Goal: Information Seeking & Learning: Learn about a topic

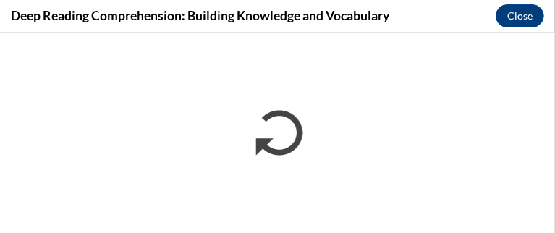
scroll to position [1912, 0]
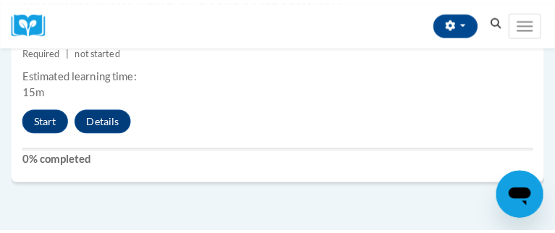
scroll to position [2745, 0]
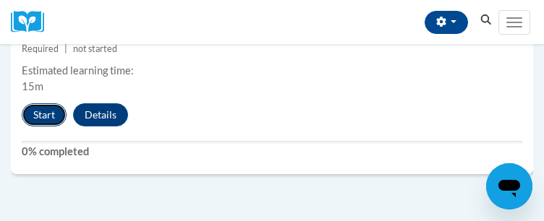
click at [59, 127] on button "Start" at bounding box center [44, 114] width 45 height 23
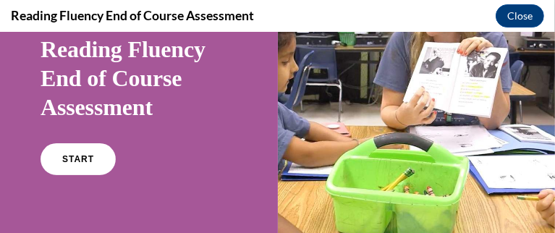
scroll to position [106, 0]
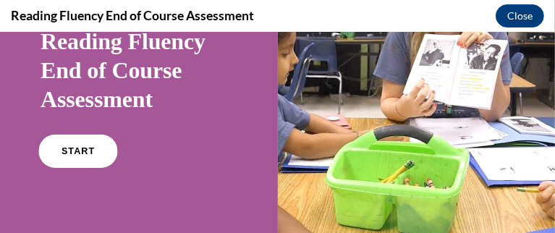
click at [82, 161] on link "START" at bounding box center [77, 150] width 79 height 33
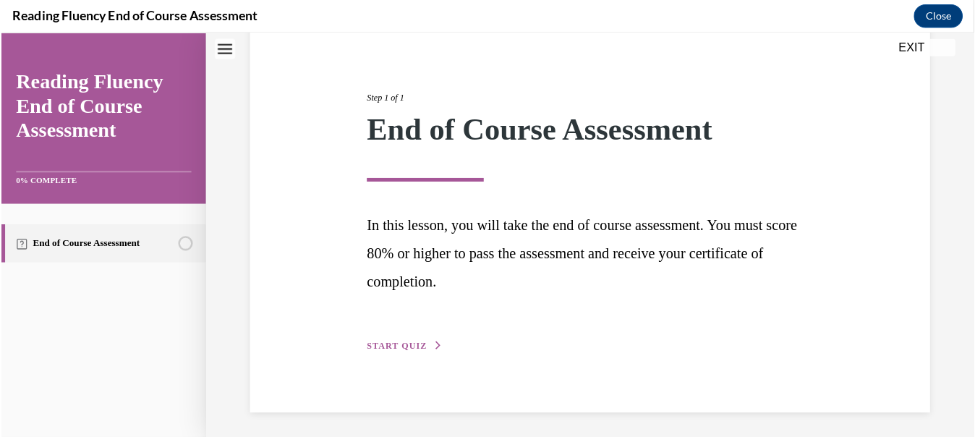
scroll to position [1438, 0]
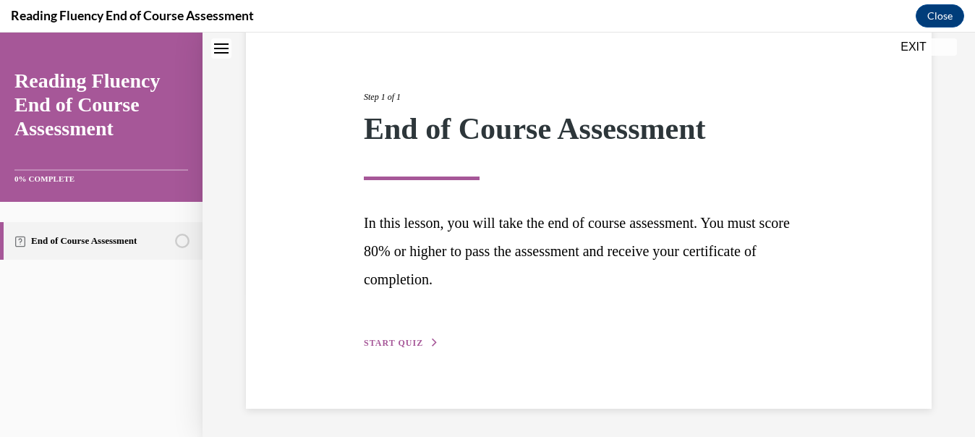
click at [411, 221] on span "START QUIZ" at bounding box center [393, 343] width 59 height 10
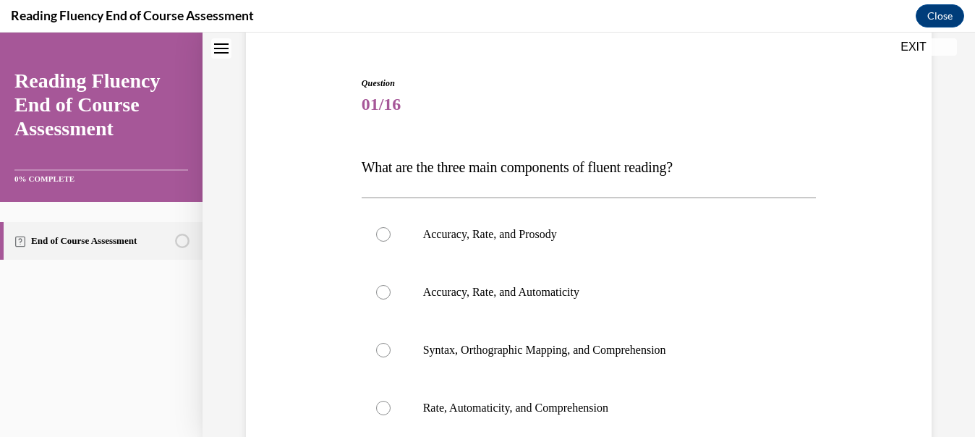
scroll to position [168, 0]
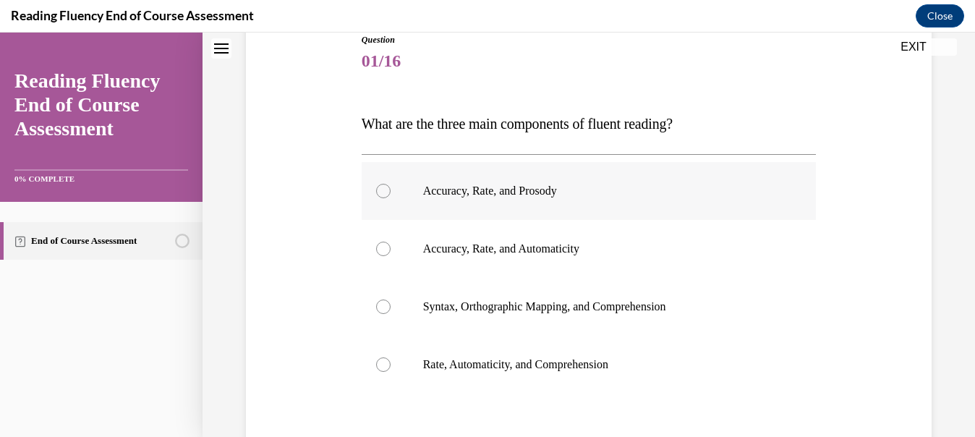
click at [543, 197] on label "Accuracy, Rate, and Prosody" at bounding box center [589, 191] width 455 height 58
click at [391, 197] on input "Accuracy, Rate, and Prosody" at bounding box center [383, 191] width 14 height 14
radio input "true"
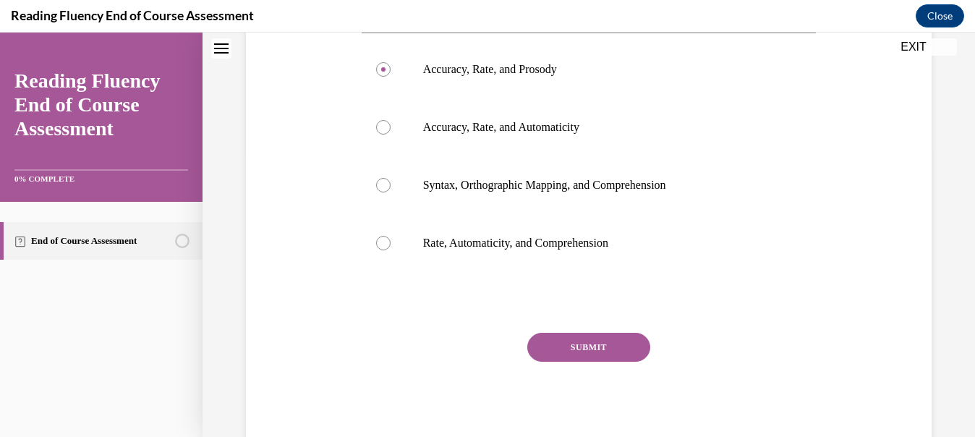
click at [543, 221] on button "SUBMIT" at bounding box center [588, 347] width 123 height 29
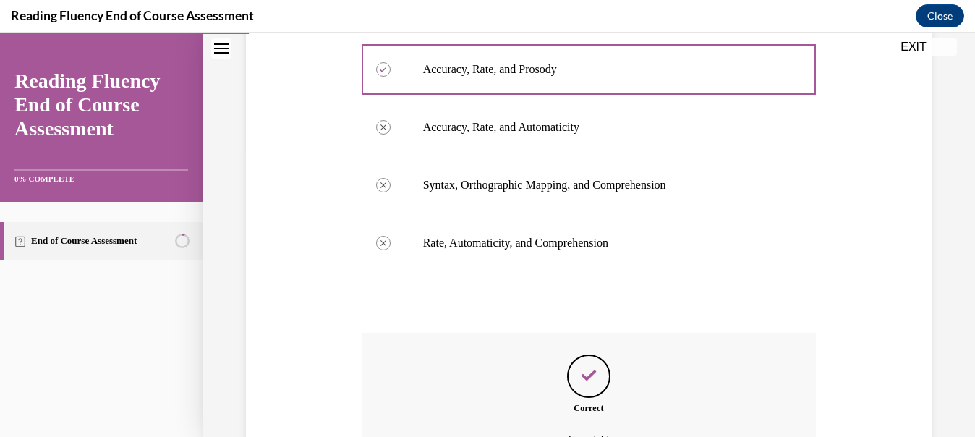
scroll to position [449, 0]
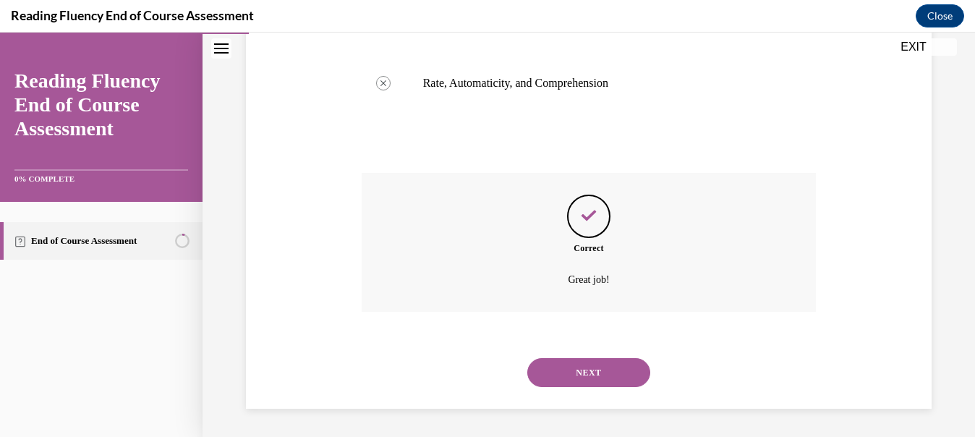
click at [543, 221] on button "NEXT" at bounding box center [588, 372] width 123 height 29
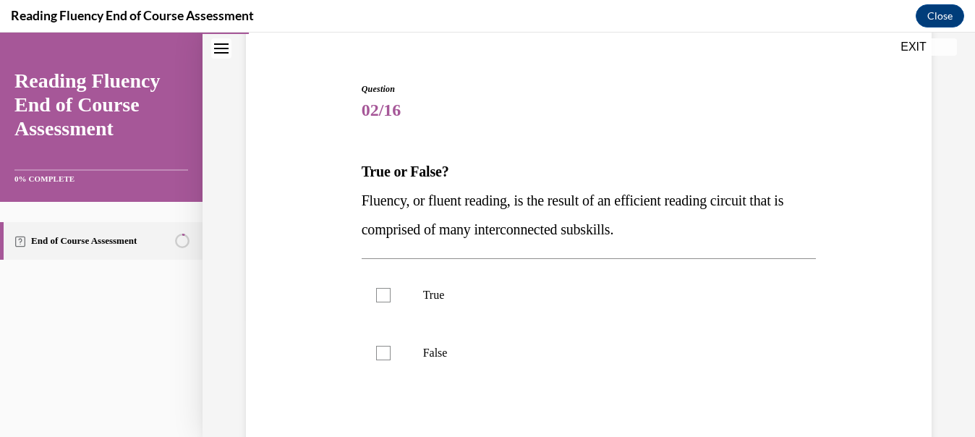
scroll to position [139, 0]
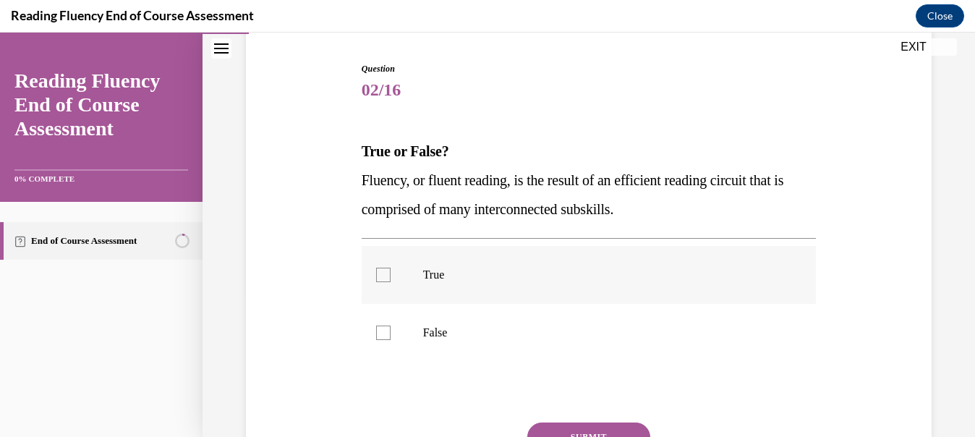
click at [543, 221] on p "True" at bounding box center [601, 275] width 357 height 14
click at [391, 221] on input "True" at bounding box center [383, 275] width 14 height 14
checkbox input "true"
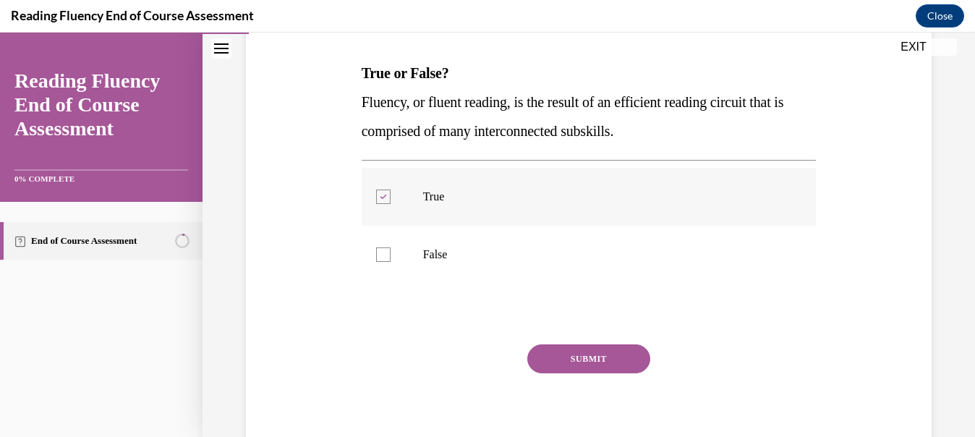
scroll to position [217, 0]
click at [543, 221] on button "SUBMIT" at bounding box center [588, 358] width 123 height 29
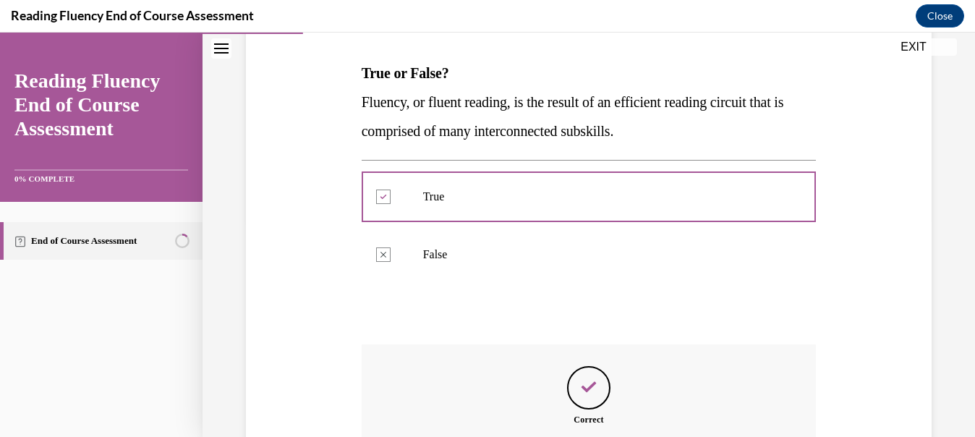
scroll to position [388, 0]
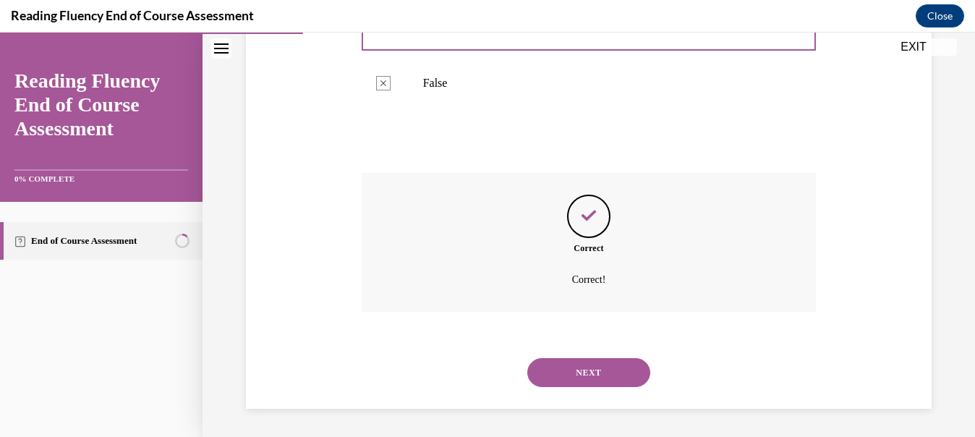
click at [543, 221] on button "NEXT" at bounding box center [588, 372] width 123 height 29
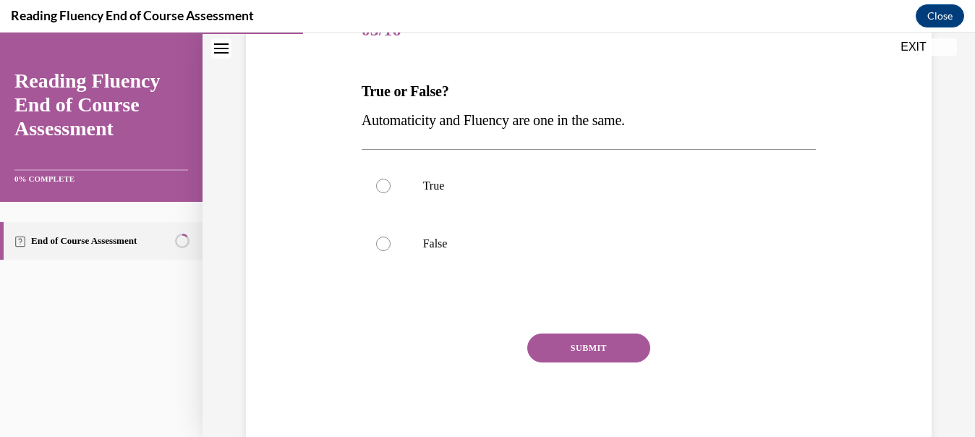
scroll to position [200, 0]
click at [543, 221] on p "False" at bounding box center [601, 243] width 357 height 14
click at [391, 221] on input "False" at bounding box center [383, 243] width 14 height 14
radio input "true"
click at [543, 221] on button "SUBMIT" at bounding box center [588, 347] width 123 height 29
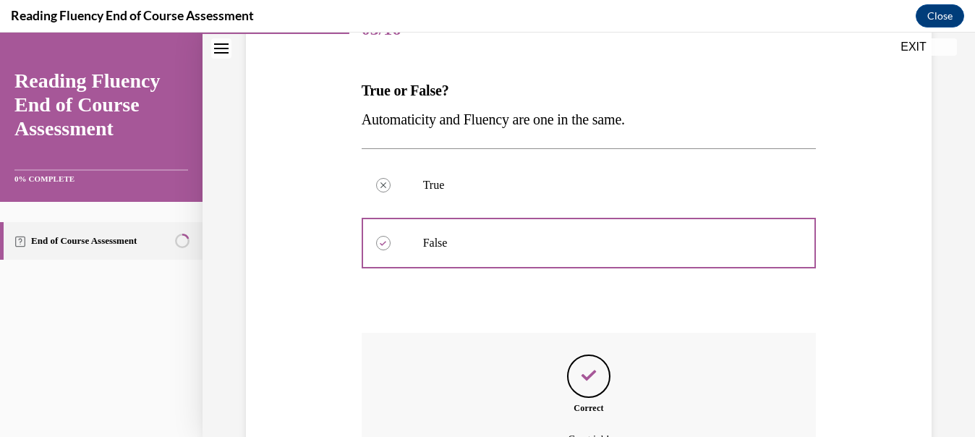
scroll to position [359, 0]
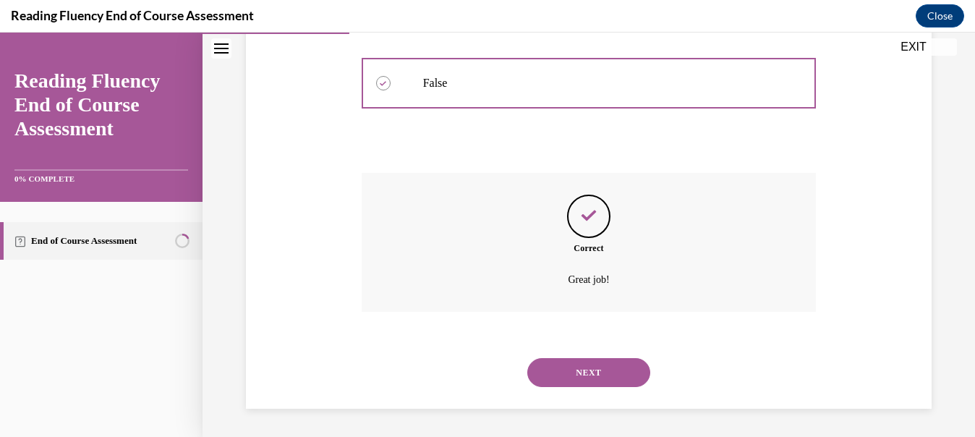
click at [543, 221] on button "NEXT" at bounding box center [588, 372] width 123 height 29
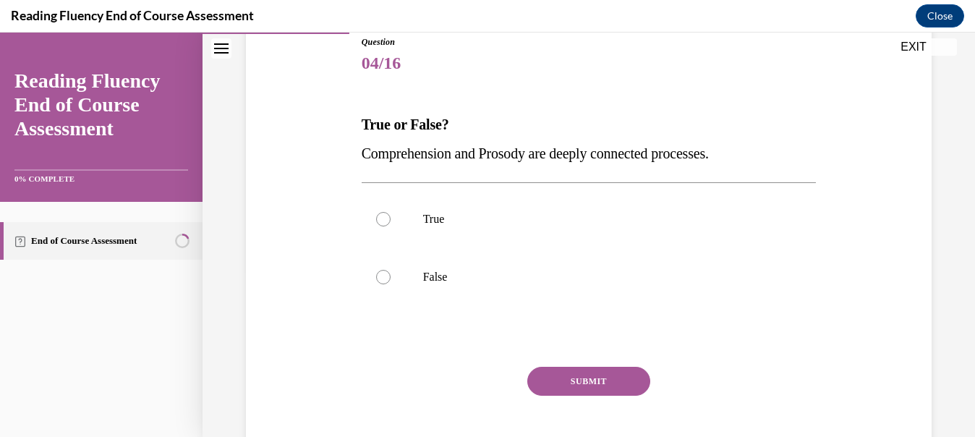
scroll to position [167, 0]
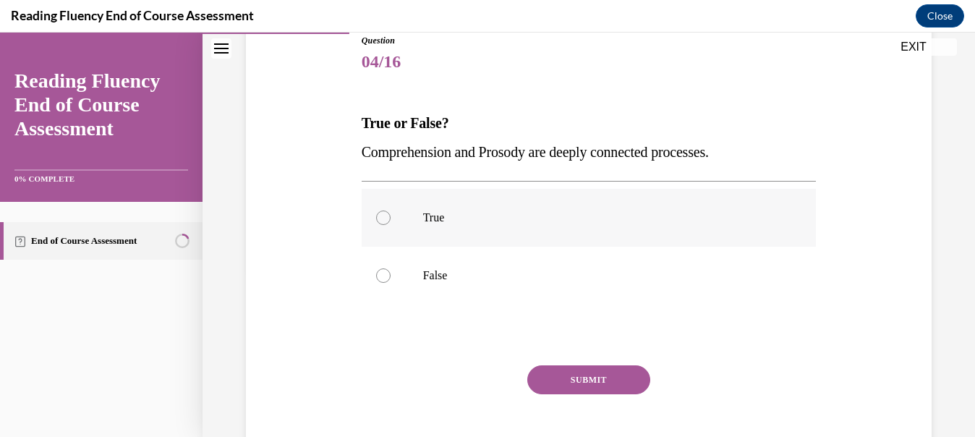
click at [543, 221] on label "True" at bounding box center [589, 218] width 455 height 58
click at [391, 221] on input "True" at bounding box center [383, 217] width 14 height 14
radio input "true"
click at [543, 221] on button "SUBMIT" at bounding box center [588, 379] width 123 height 29
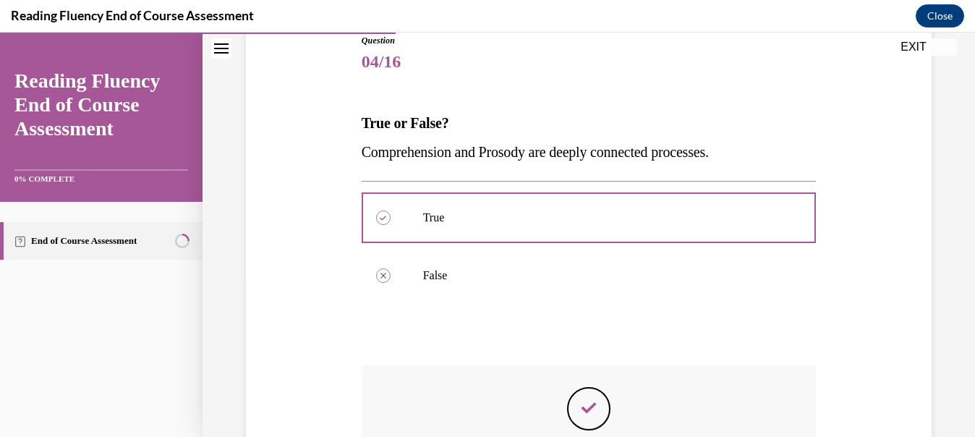
scroll to position [359, 0]
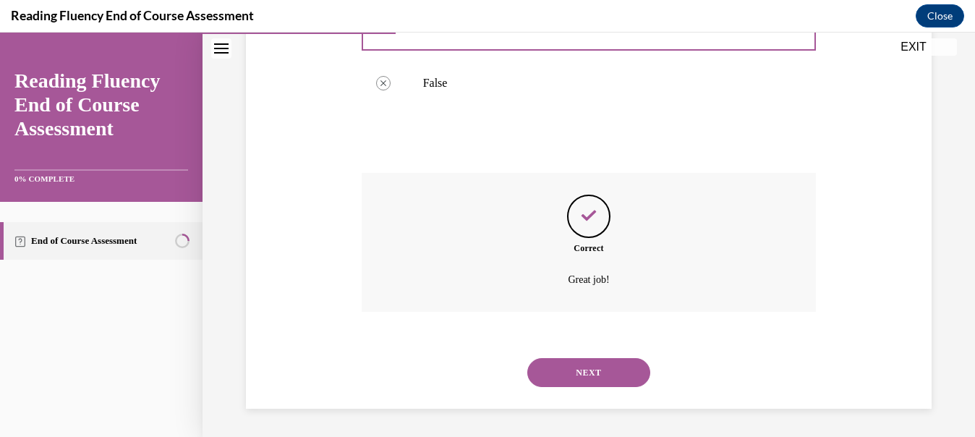
click at [543, 221] on button "NEXT" at bounding box center [588, 372] width 123 height 29
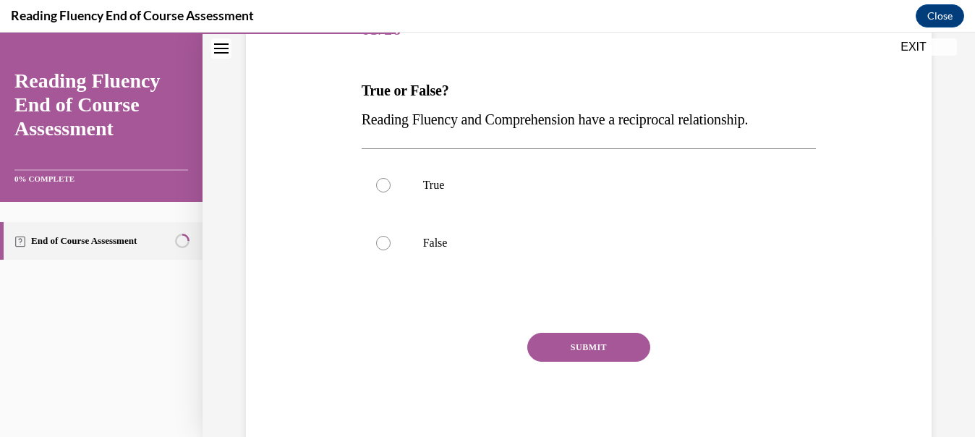
scroll to position [199, 0]
click at [543, 177] on label "True" at bounding box center [589, 186] width 455 height 58
click at [391, 179] on input "True" at bounding box center [383, 186] width 14 height 14
radio input "true"
click at [543, 221] on button "SUBMIT" at bounding box center [588, 347] width 123 height 29
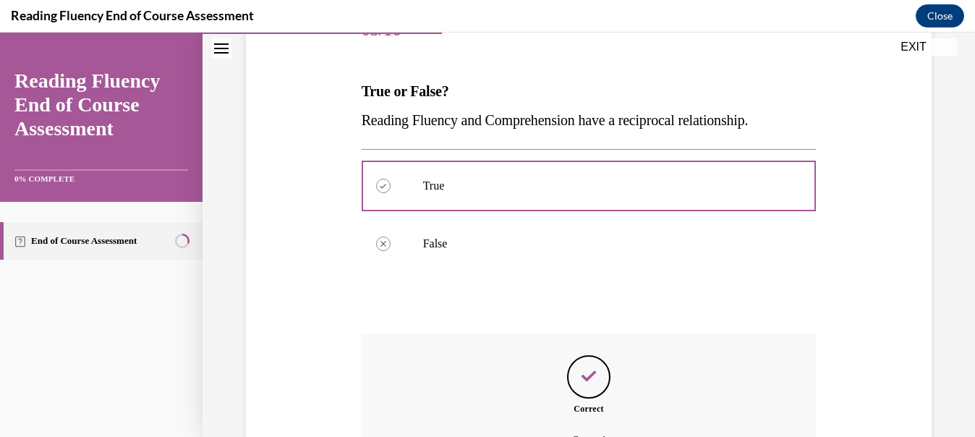
scroll to position [359, 0]
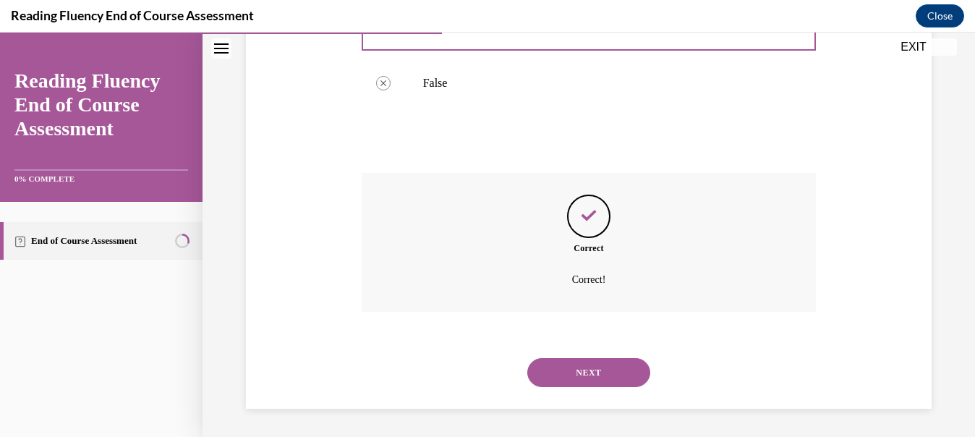
click at [543, 221] on button "NEXT" at bounding box center [588, 372] width 123 height 29
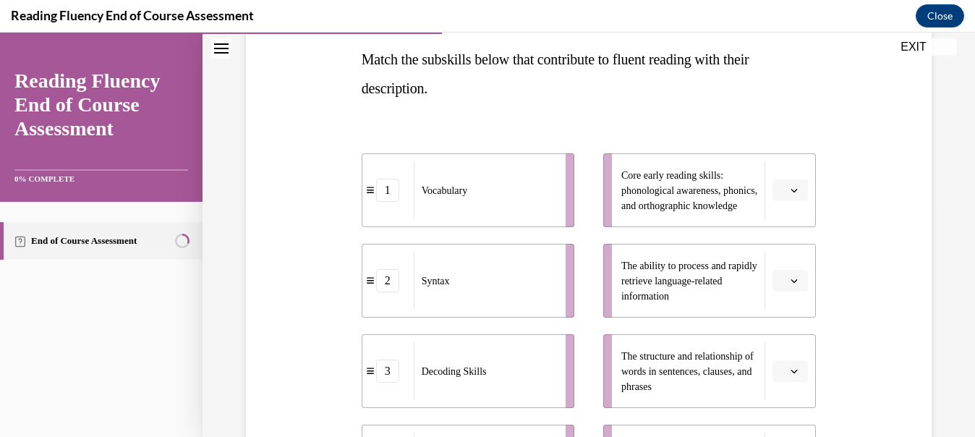
scroll to position [241, 0]
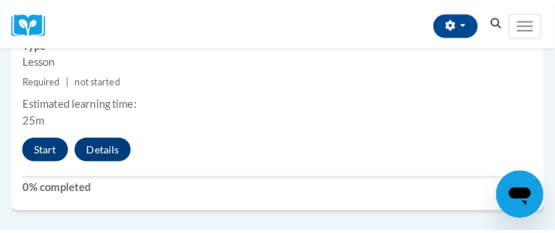
scroll to position [2340, 0]
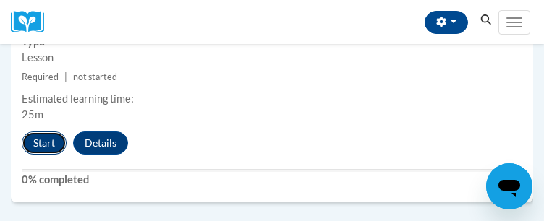
click at [48, 155] on button "Start" at bounding box center [44, 143] width 45 height 23
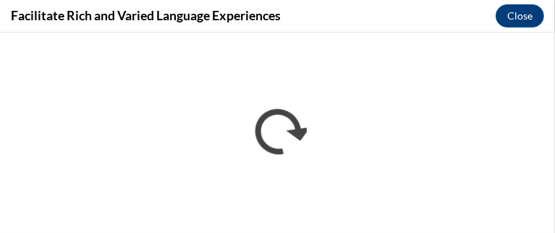
scroll to position [0, 0]
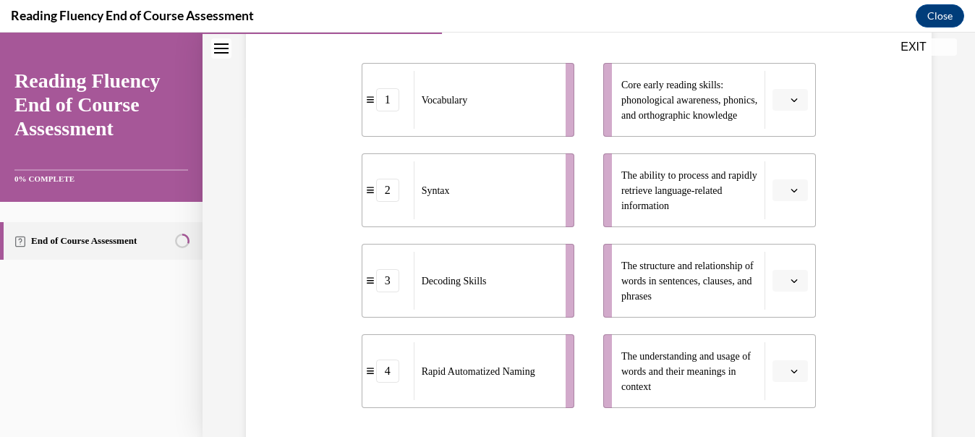
scroll to position [304, 0]
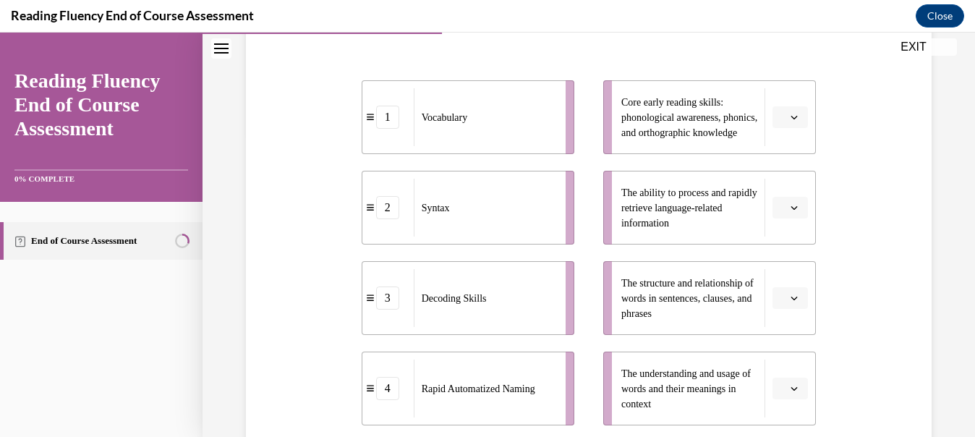
click at [790, 400] on li "The understanding and usage of words and their meanings in context" at bounding box center [709, 388] width 213 height 74
click at [790, 398] on button "button" at bounding box center [789, 389] width 35 height 22
click at [781, 268] on div "1" at bounding box center [780, 269] width 36 height 29
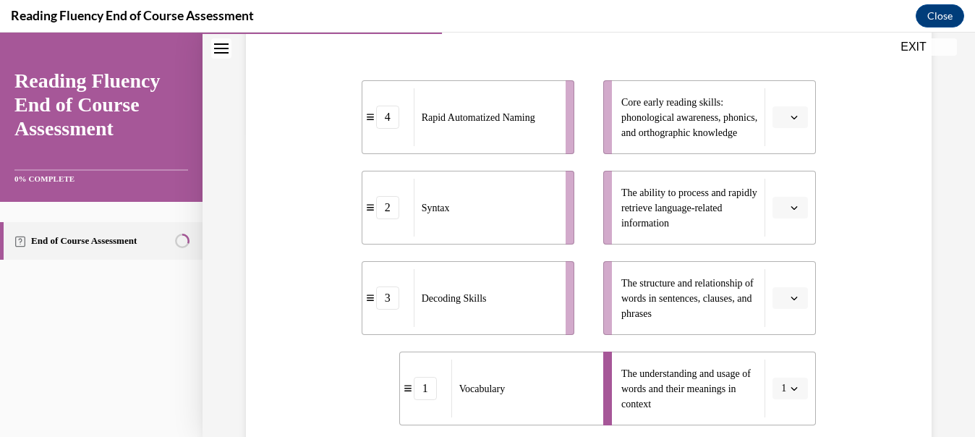
click at [780, 291] on button "button" at bounding box center [789, 298] width 35 height 22
click at [780, 214] on div "2" at bounding box center [780, 207] width 36 height 29
click at [790, 209] on icon "button" at bounding box center [793, 207] width 7 height 7
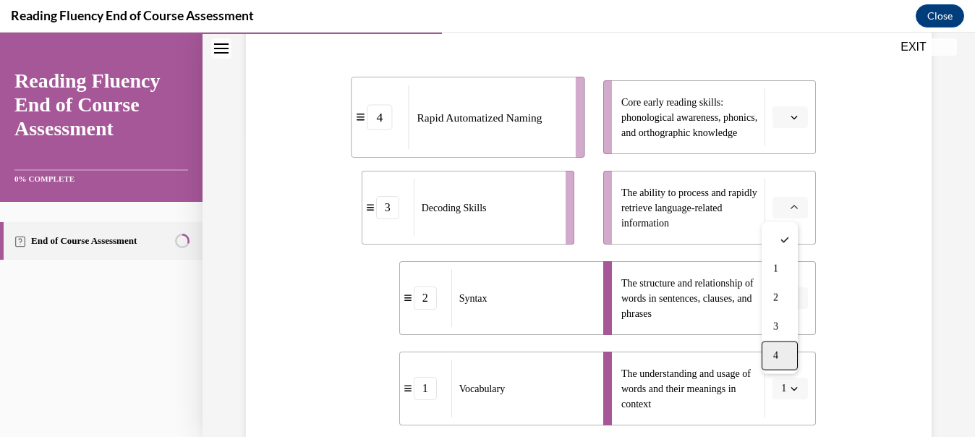
click at [780, 363] on div "4" at bounding box center [780, 355] width 36 height 29
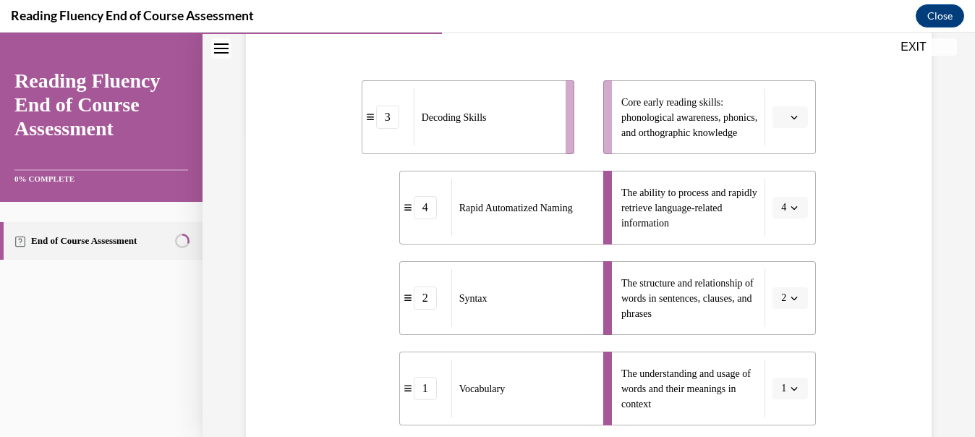
click at [761, 114] on li "Core early reading skills: phonological awareness, phonics, and orthographic kn…" at bounding box center [709, 117] width 213 height 74
click at [789, 121] on span "button" at bounding box center [794, 117] width 10 height 10
click at [784, 242] on div "3" at bounding box center [780, 236] width 36 height 29
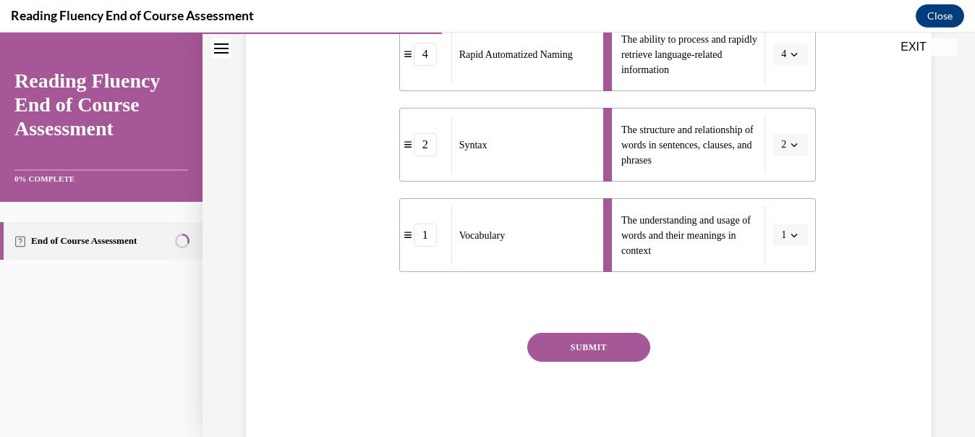
click at [581, 355] on button "SUBMIT" at bounding box center [588, 347] width 123 height 29
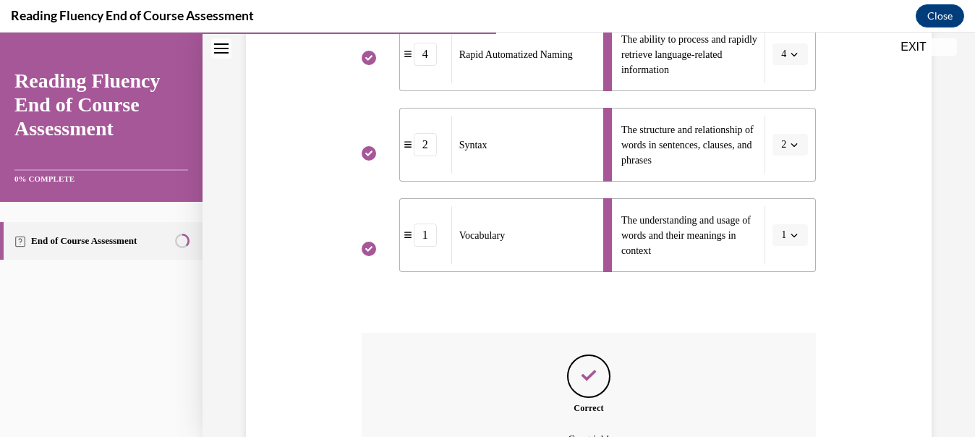
scroll to position [0, 0]
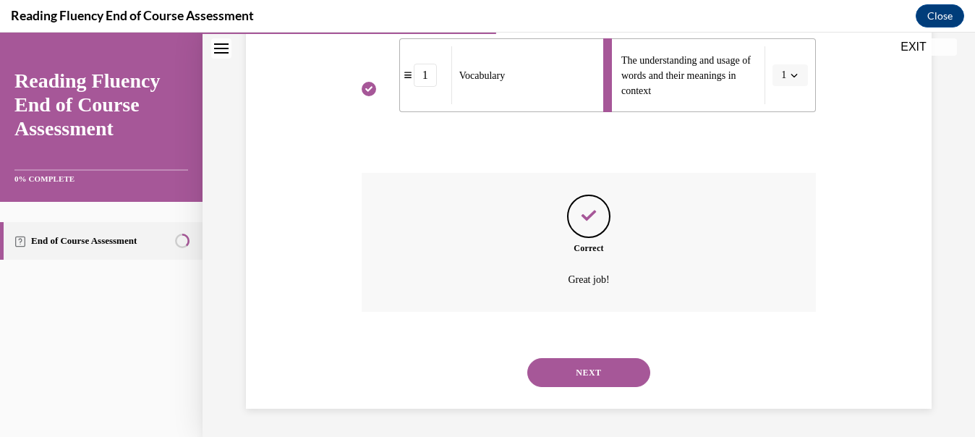
click at [579, 359] on button "NEXT" at bounding box center [588, 372] width 123 height 29
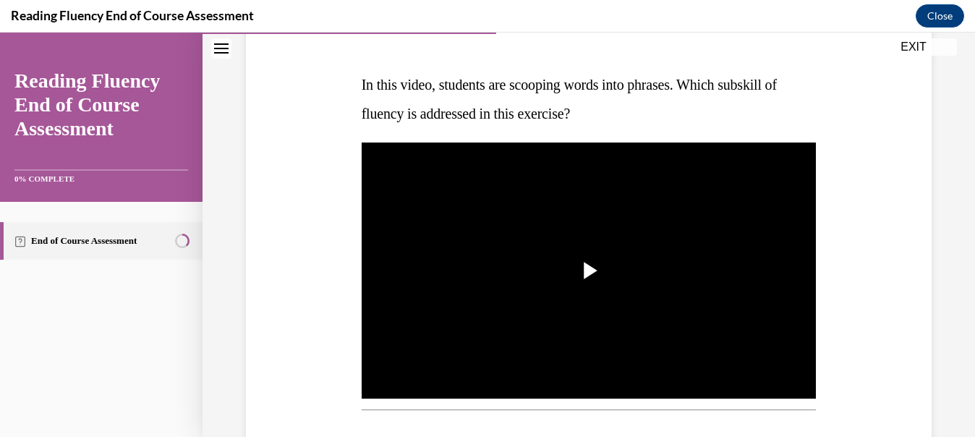
scroll to position [205, 0]
click at [589, 270] on span "Video player" at bounding box center [589, 270] width 0 height 0
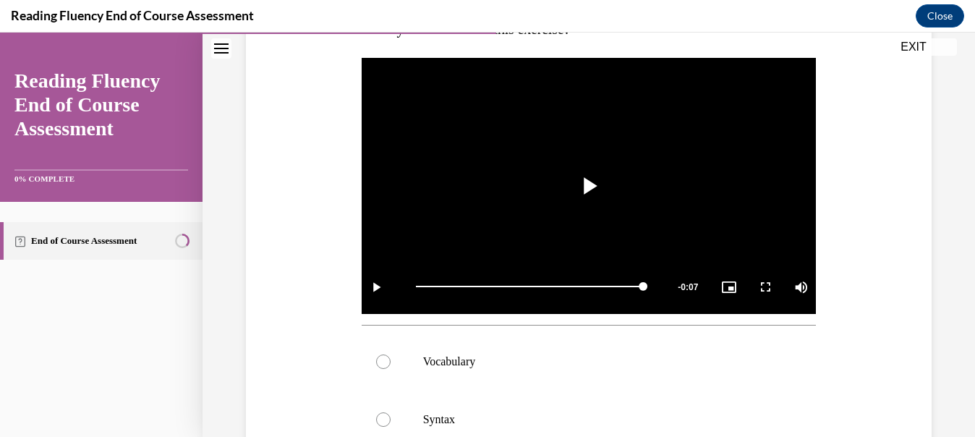
scroll to position [442, 0]
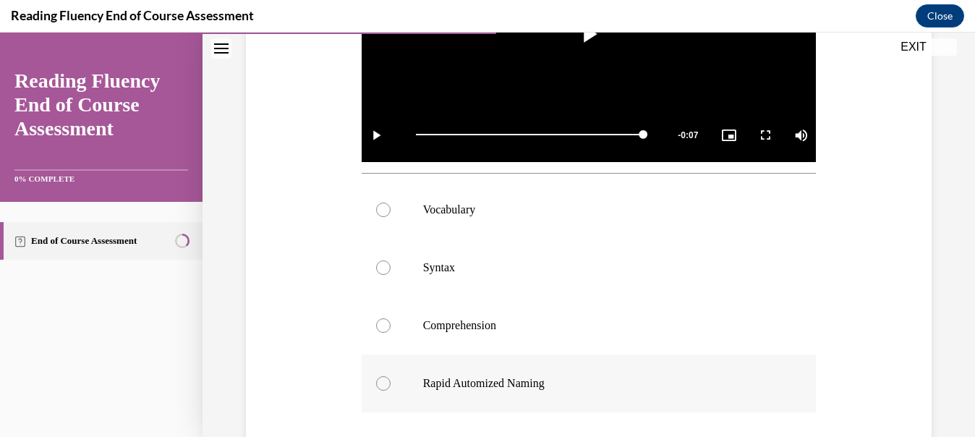
click at [366, 381] on label "Rapid Automized Naming" at bounding box center [589, 383] width 455 height 58
click at [376, 381] on input "Rapid Automized Naming" at bounding box center [383, 383] width 14 height 14
radio input "true"
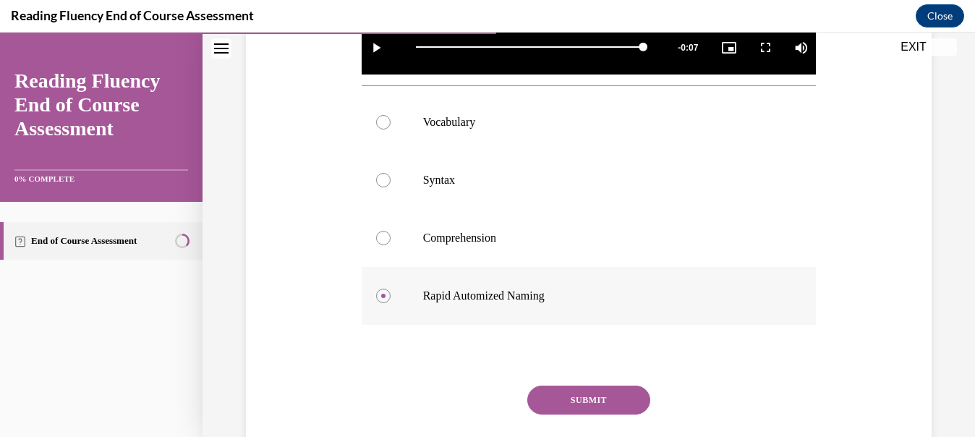
scroll to position [529, 0]
click at [541, 392] on button "SUBMIT" at bounding box center [588, 399] width 123 height 29
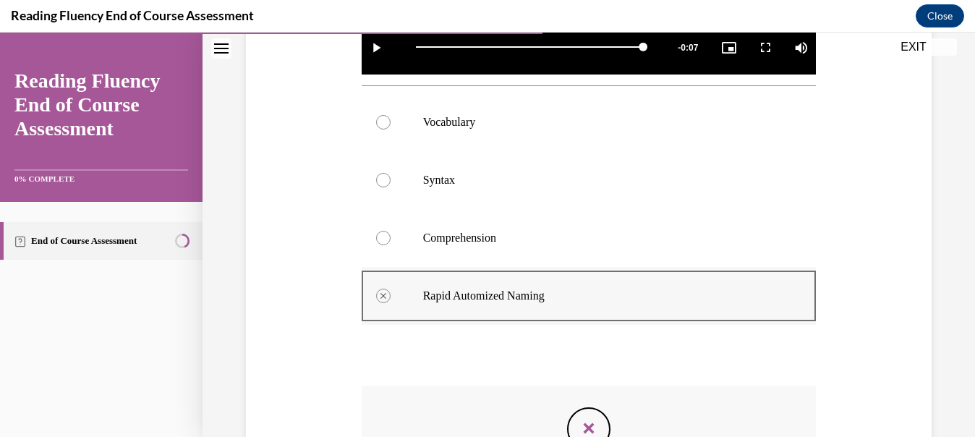
scroll to position [738, 0]
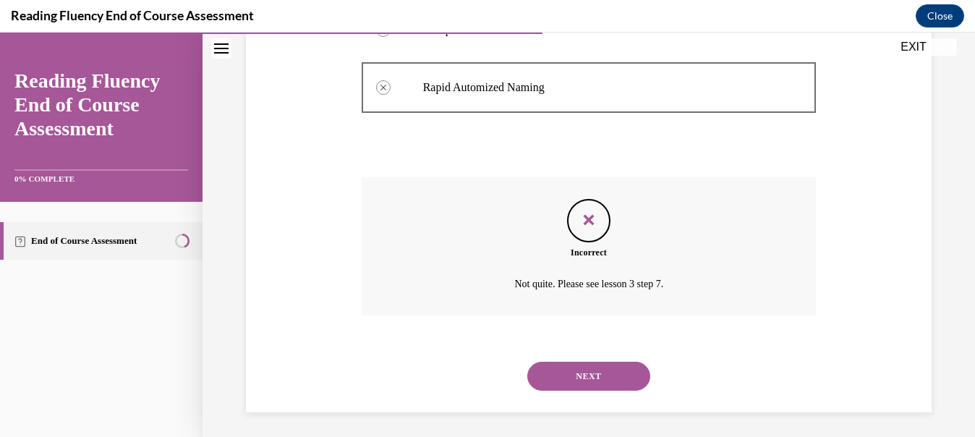
click at [563, 393] on div "NEXT" at bounding box center [589, 376] width 455 height 58
click at [567, 364] on button "NEXT" at bounding box center [588, 376] width 123 height 29
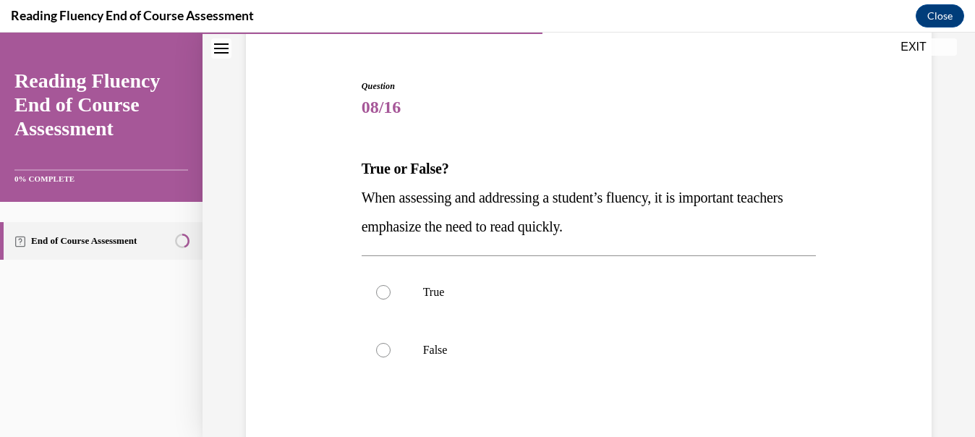
scroll to position [184, 0]
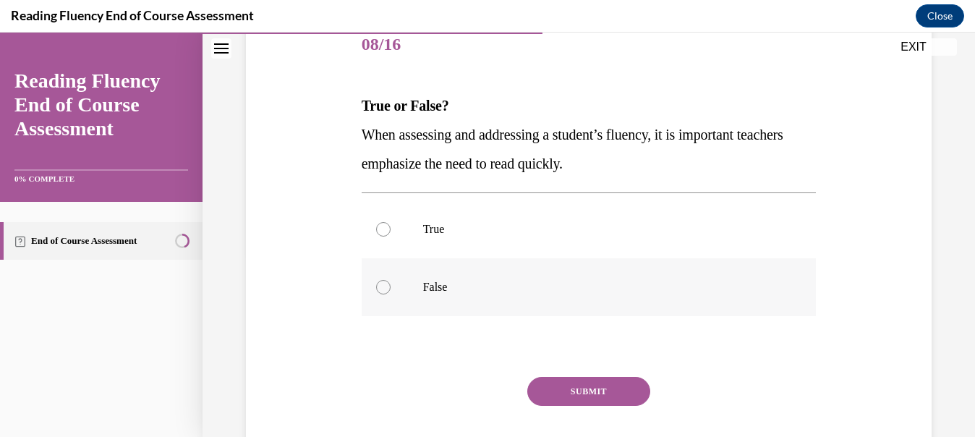
click at [448, 294] on label "False" at bounding box center [589, 287] width 455 height 58
click at [391, 294] on input "False" at bounding box center [383, 287] width 14 height 14
radio input "true"
click at [568, 395] on button "SUBMIT" at bounding box center [588, 391] width 123 height 29
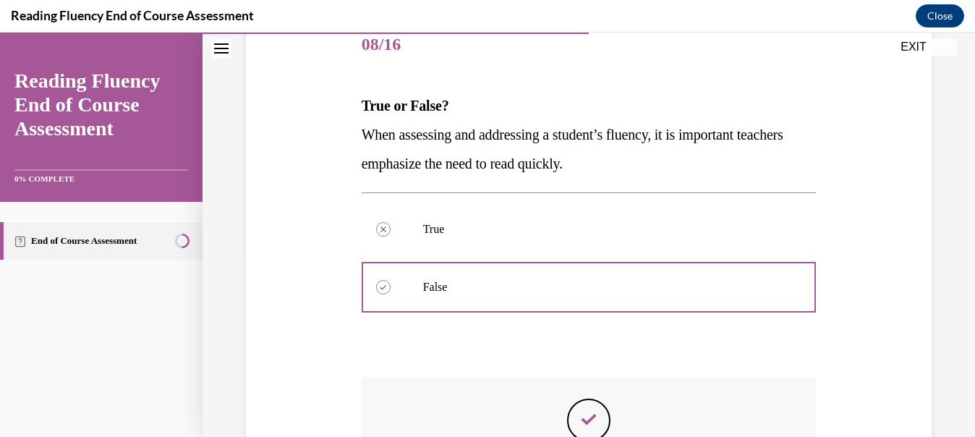
scroll to position [388, 0]
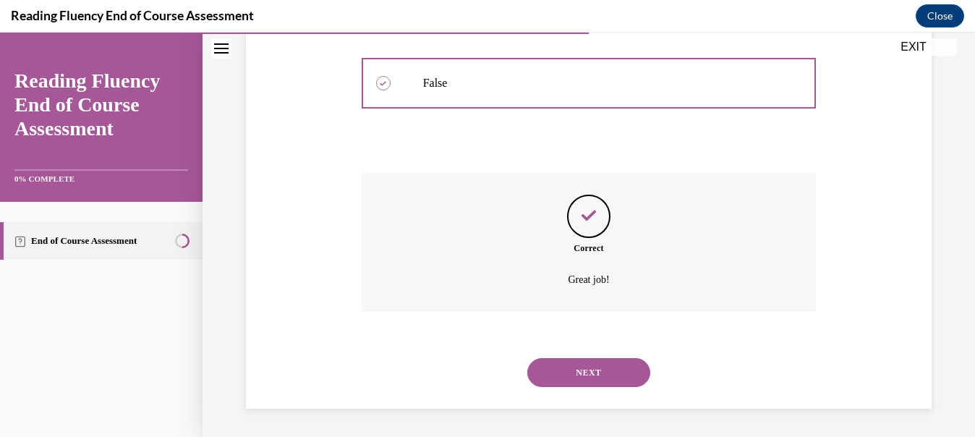
click at [590, 374] on button "NEXT" at bounding box center [588, 372] width 123 height 29
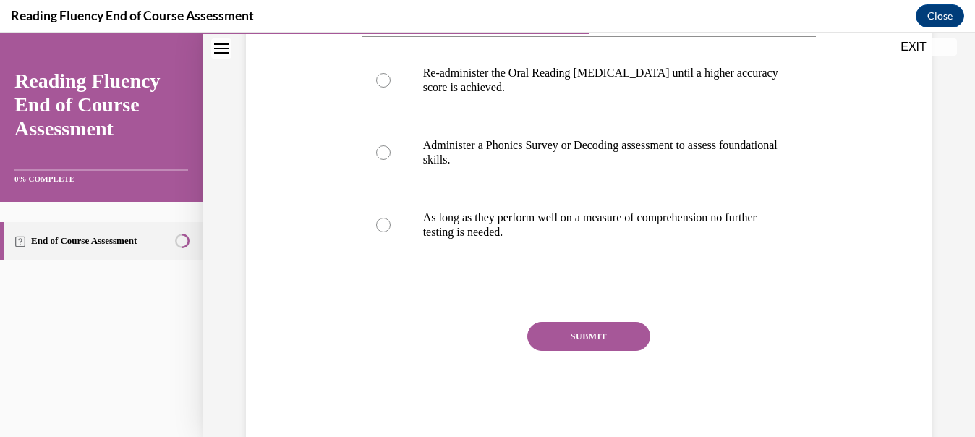
scroll to position [330, 0]
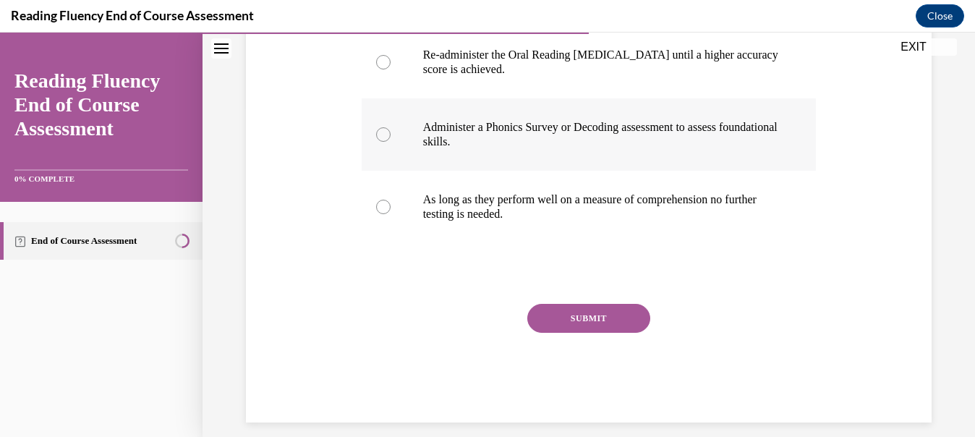
click at [380, 142] on div at bounding box center [383, 134] width 14 height 14
click at [380, 142] on input "Administer a Phonics Survey or Decoding assessment to assess foundational skill…" at bounding box center [383, 134] width 14 height 14
radio input "true"
click at [567, 333] on button "SUBMIT" at bounding box center [588, 318] width 123 height 29
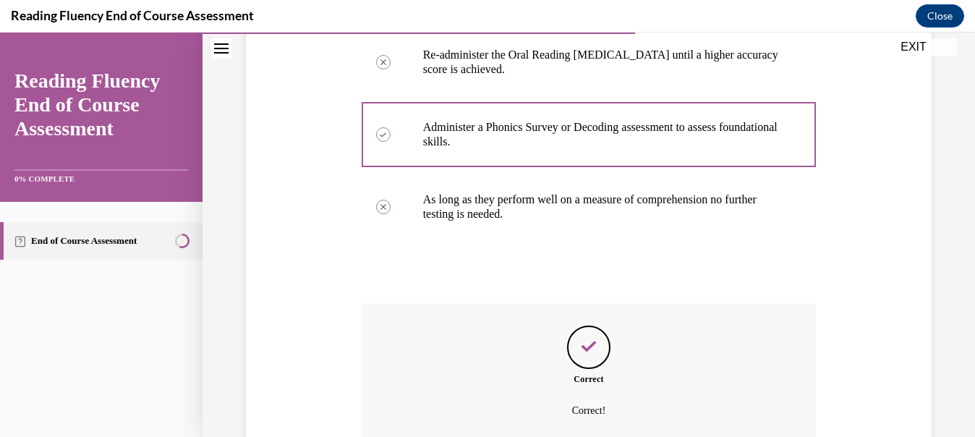
scroll to position [490, 0]
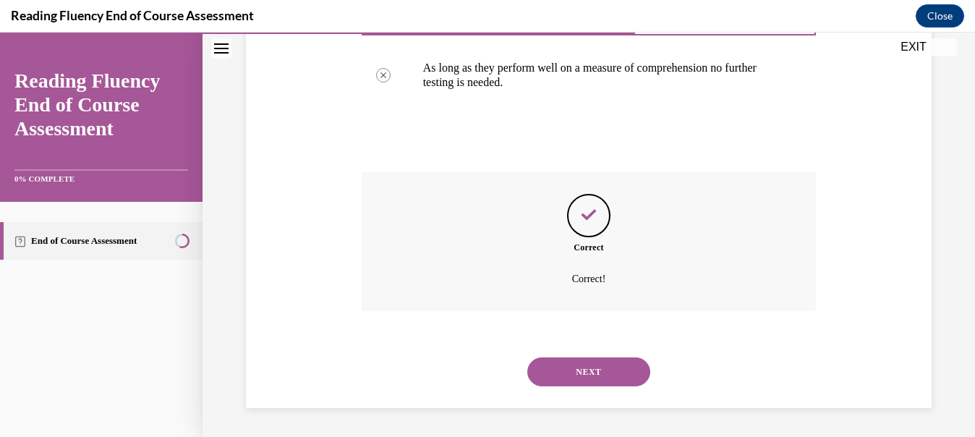
click at [578, 374] on button "NEXT" at bounding box center [588, 371] width 123 height 29
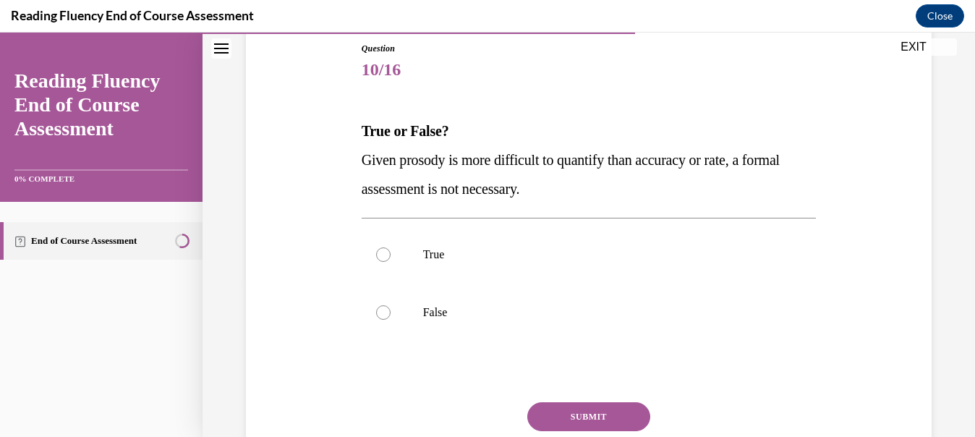
scroll to position [161, 0]
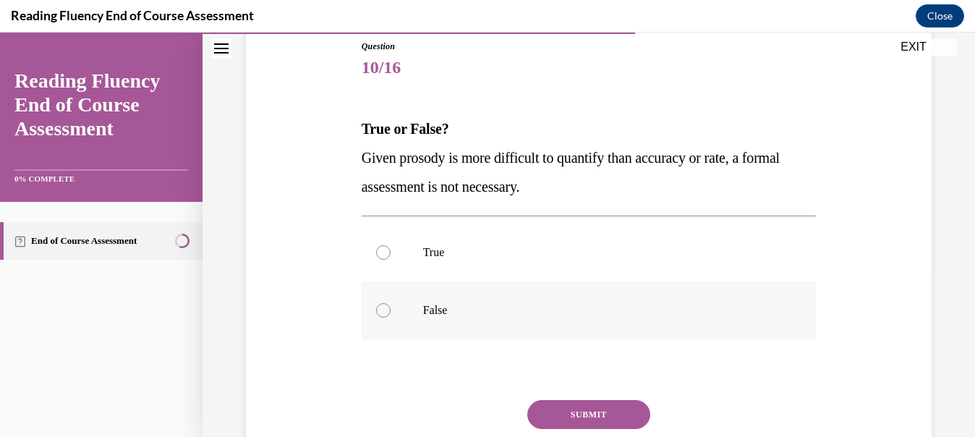
click at [456, 313] on p "False" at bounding box center [601, 310] width 357 height 14
click at [391, 313] on input "False" at bounding box center [383, 310] width 14 height 14
radio input "true"
click at [612, 411] on button "SUBMIT" at bounding box center [588, 414] width 123 height 29
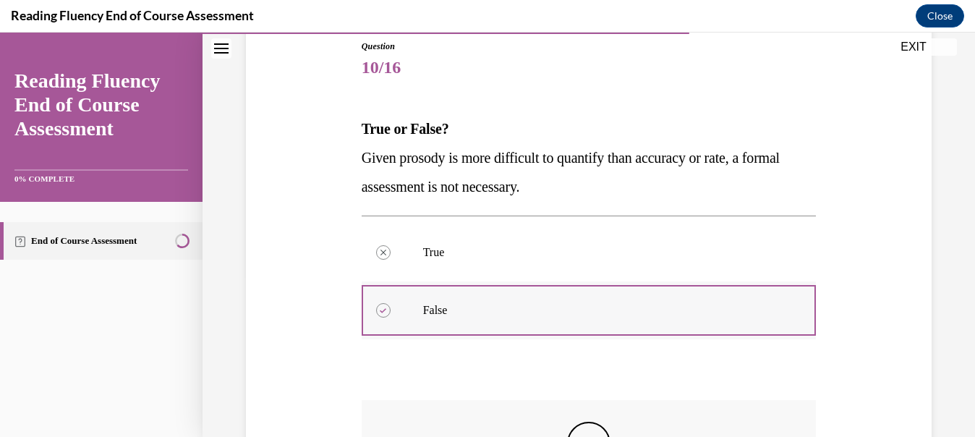
scroll to position [388, 0]
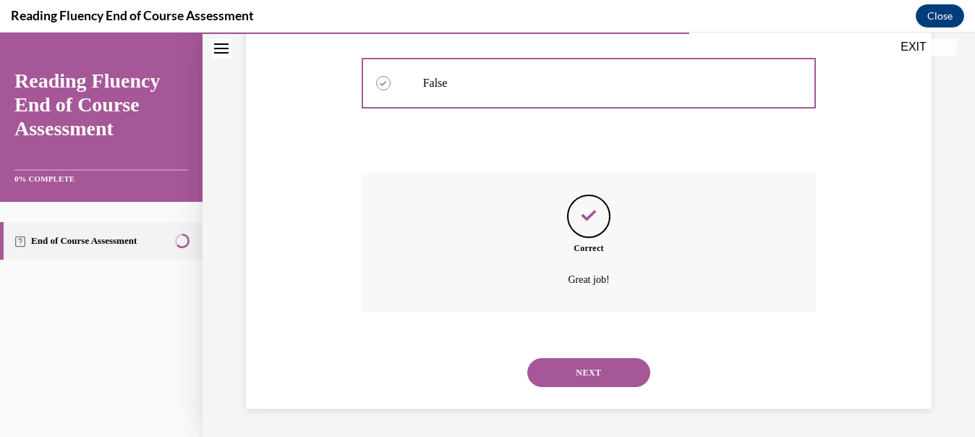
click at [596, 383] on button "NEXT" at bounding box center [588, 372] width 123 height 29
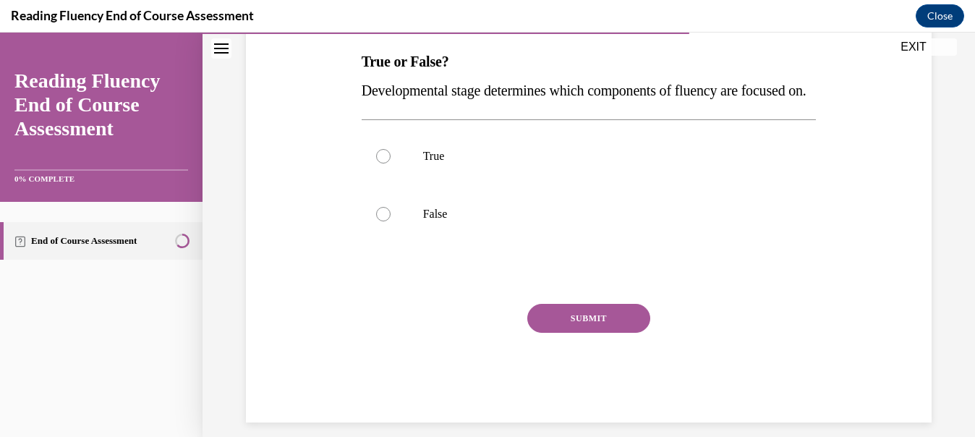
scroll to position [229, 0]
click at [418, 239] on label "False" at bounding box center [589, 214] width 455 height 58
click at [391, 221] on input "False" at bounding box center [383, 214] width 14 height 14
radio input "true"
click at [395, 180] on label "True" at bounding box center [589, 156] width 455 height 58
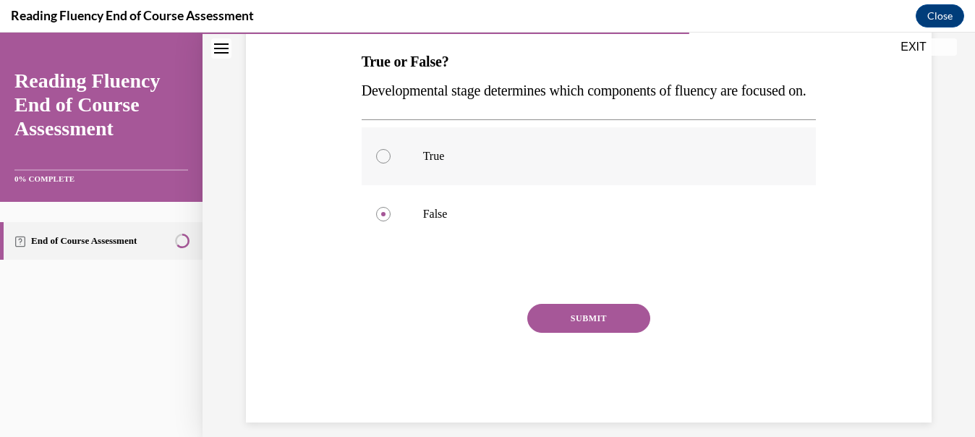
click at [391, 163] on input "True" at bounding box center [383, 156] width 14 height 14
radio input "true"
click at [408, 242] on label "False" at bounding box center [589, 214] width 455 height 58
click at [391, 221] on input "False" at bounding box center [383, 214] width 14 height 14
radio input "true"
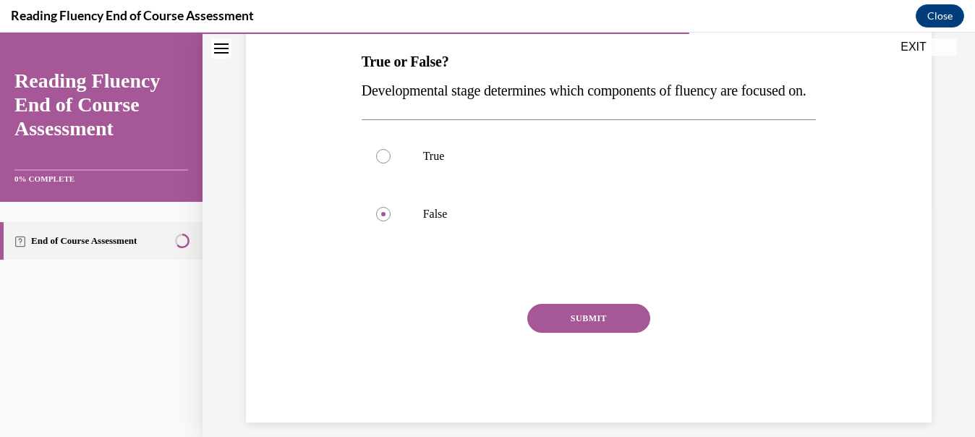
click at [564, 333] on button "SUBMIT" at bounding box center [588, 318] width 123 height 29
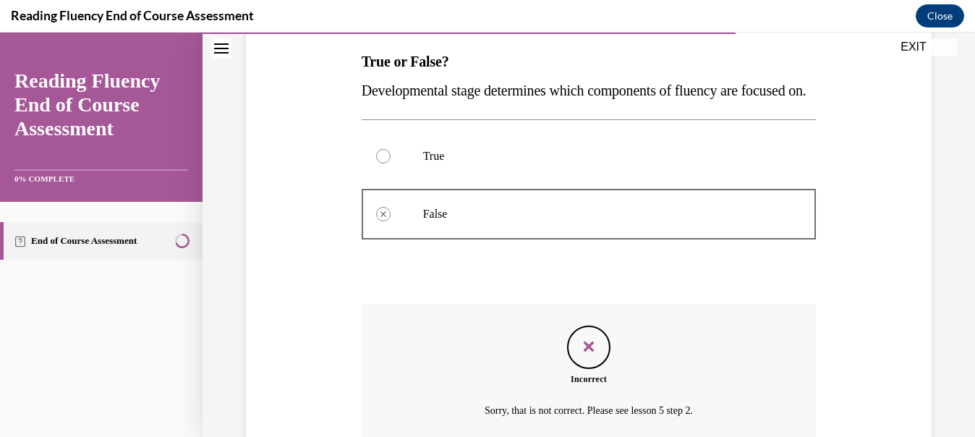
scroll to position [388, 0]
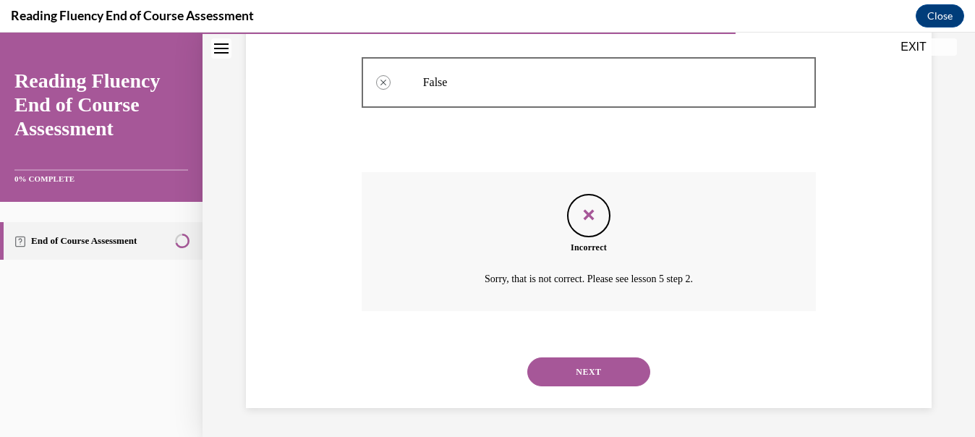
click at [581, 374] on button "NEXT" at bounding box center [588, 371] width 123 height 29
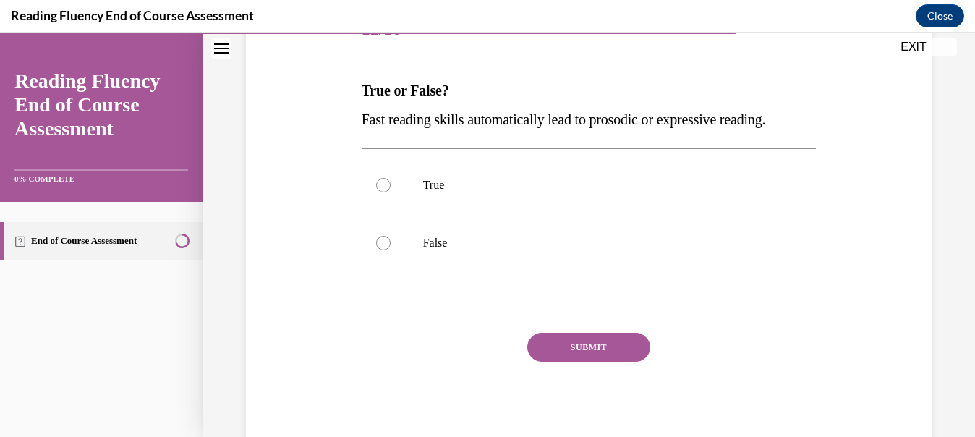
scroll to position [156, 0]
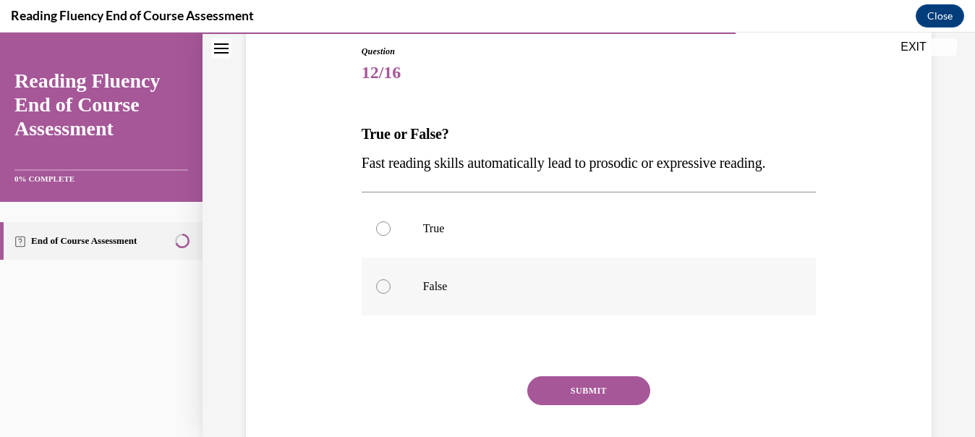
click at [437, 279] on p "False" at bounding box center [601, 286] width 357 height 14
click at [391, 279] on input "False" at bounding box center [383, 286] width 14 height 14
radio input "true"
click at [579, 389] on button "SUBMIT" at bounding box center [588, 390] width 123 height 29
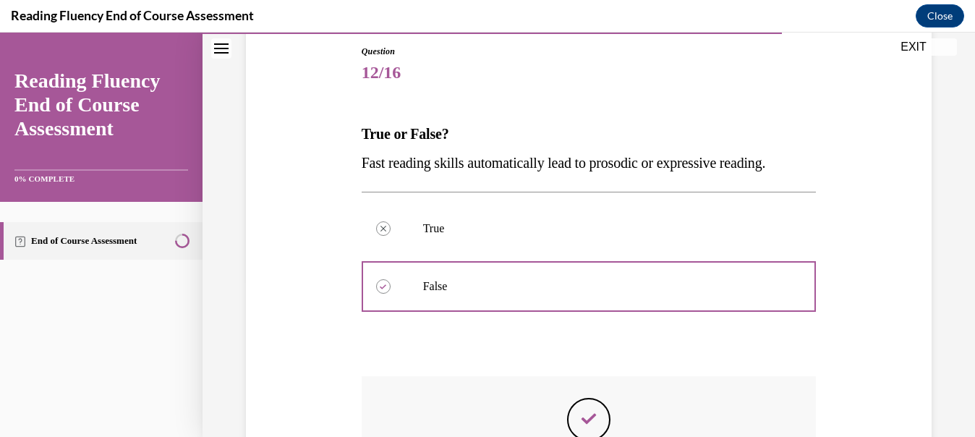
scroll to position [359, 0]
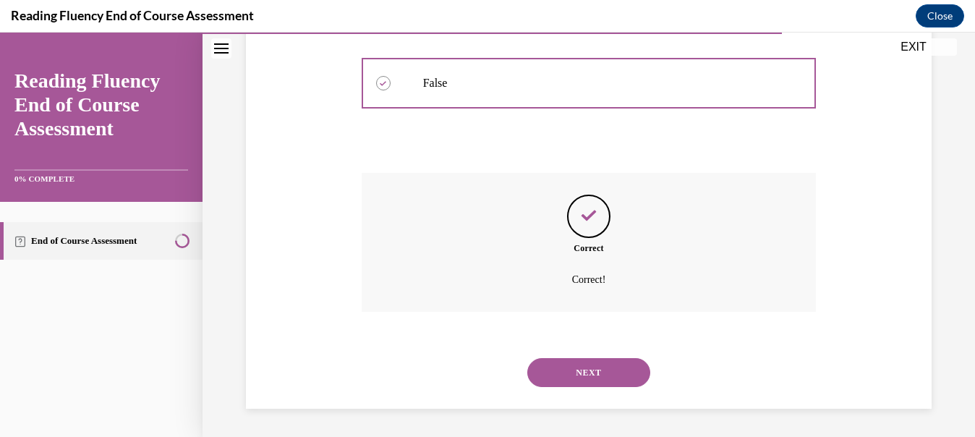
click at [576, 374] on button "NEXT" at bounding box center [588, 372] width 123 height 29
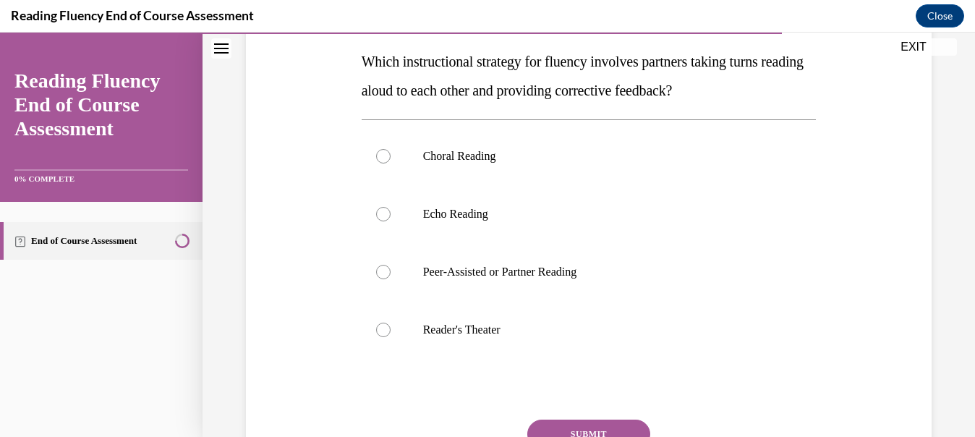
scroll to position [229, 0]
click at [393, 271] on label "Peer-Assisted or Partner Reading" at bounding box center [589, 272] width 455 height 58
click at [391, 271] on input "Peer-Assisted or Partner Reading" at bounding box center [383, 272] width 14 height 14
radio input "true"
click at [559, 428] on button "SUBMIT" at bounding box center [588, 433] width 123 height 29
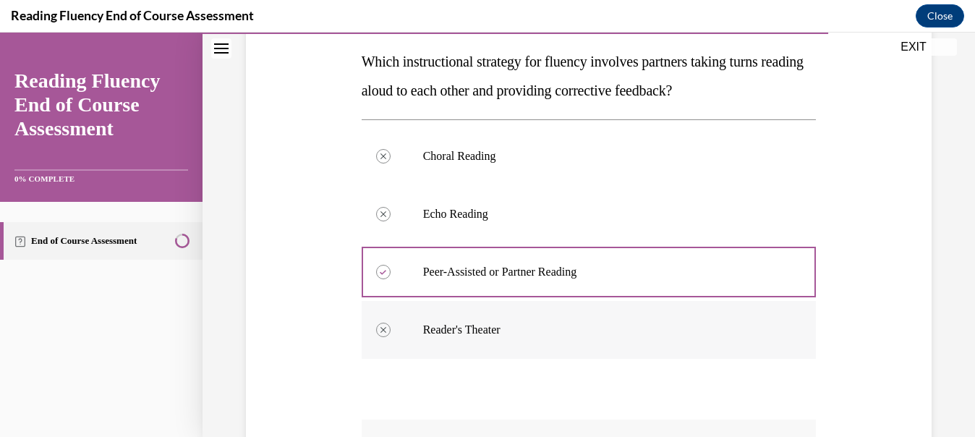
scroll to position [475, 0]
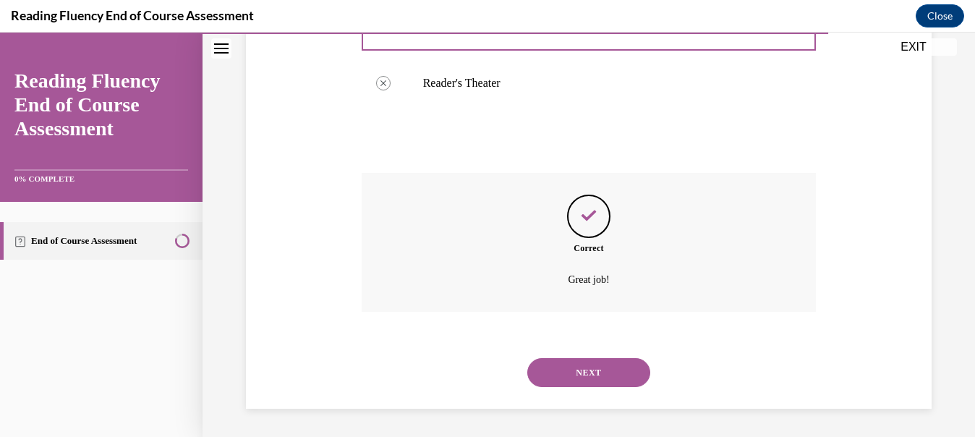
click at [579, 366] on button "NEXT" at bounding box center [588, 372] width 123 height 29
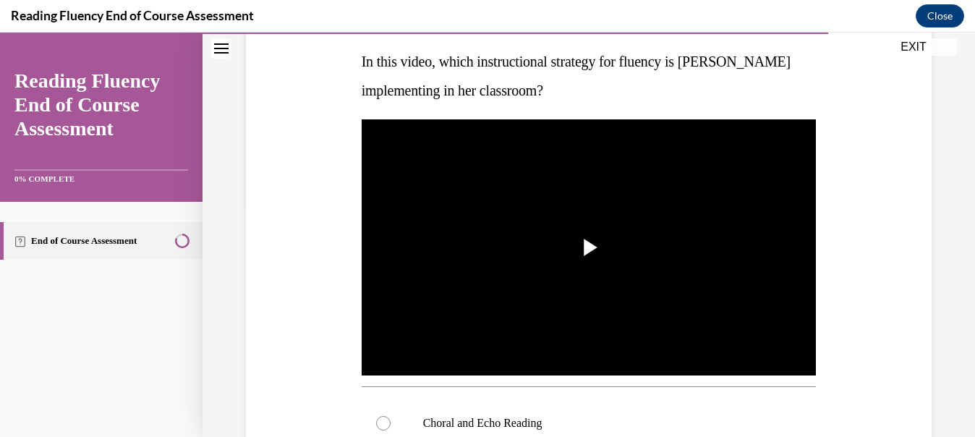
scroll to position [188, 0]
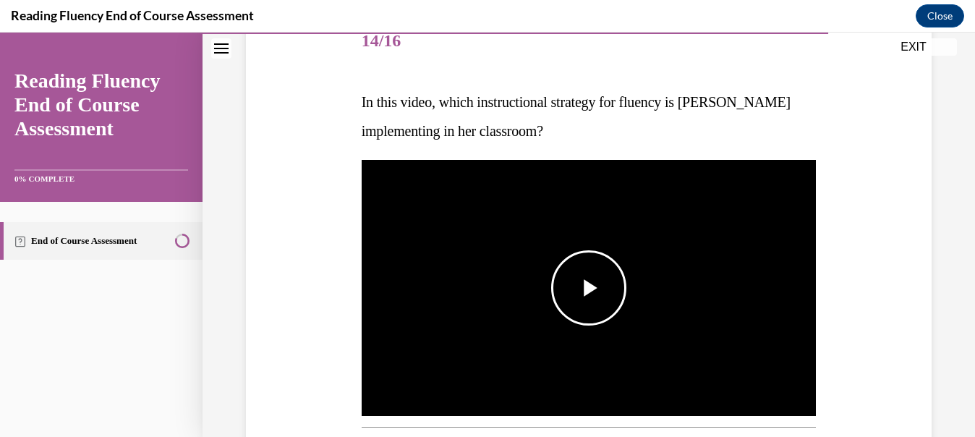
click at [589, 288] on span "Video player" at bounding box center [589, 288] width 0 height 0
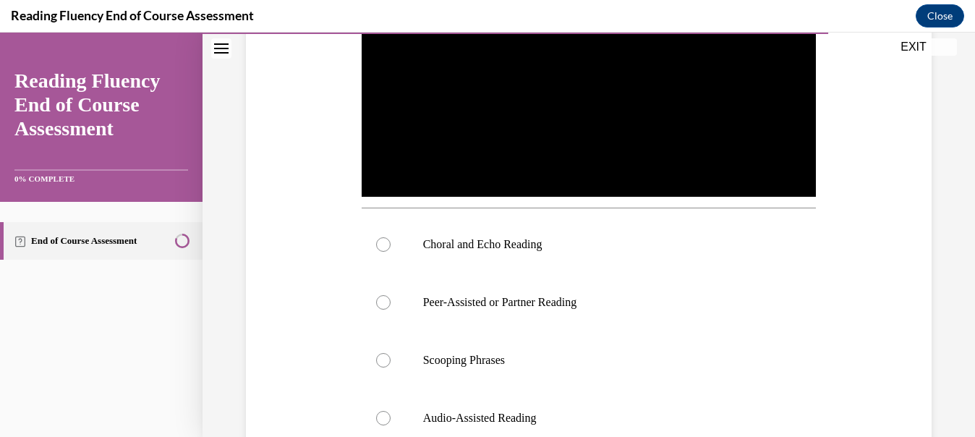
scroll to position [406, 0]
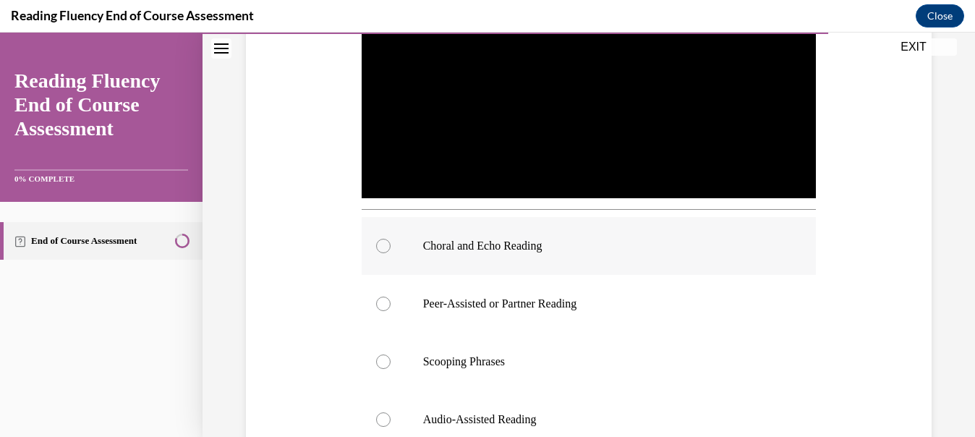
click at [464, 255] on label "Choral and Echo Reading" at bounding box center [589, 246] width 455 height 58
click at [391, 253] on input "Choral and Echo Reading" at bounding box center [383, 246] width 14 height 14
radio input "true"
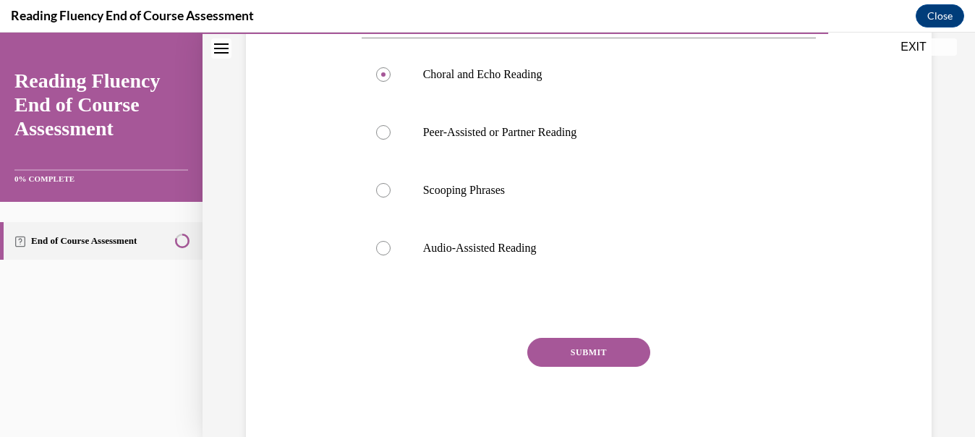
click at [550, 375] on div "SUBMIT NEXT" at bounding box center [589, 397] width 455 height 119
click at [553, 329] on div "Question 14/16 In this video, which instructional strategy for fluency is Ms. S…" at bounding box center [589, 40] width 455 height 832
click at [593, 348] on button "SUBMIT" at bounding box center [588, 352] width 123 height 29
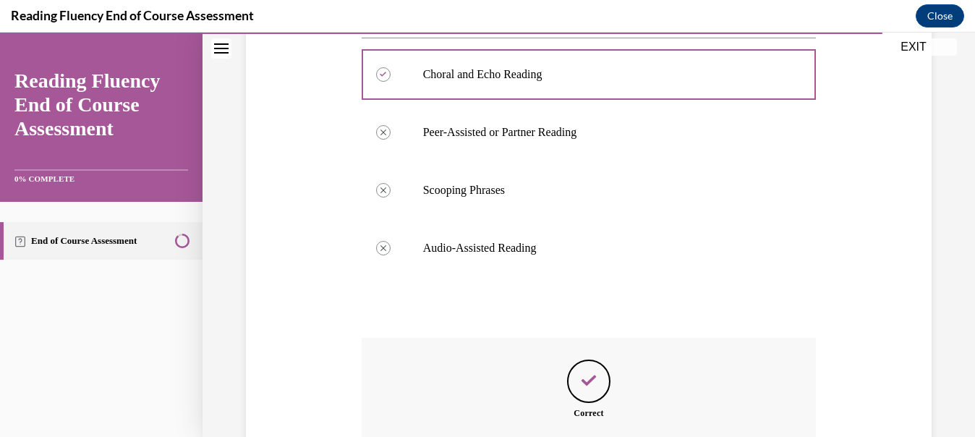
scroll to position [738, 0]
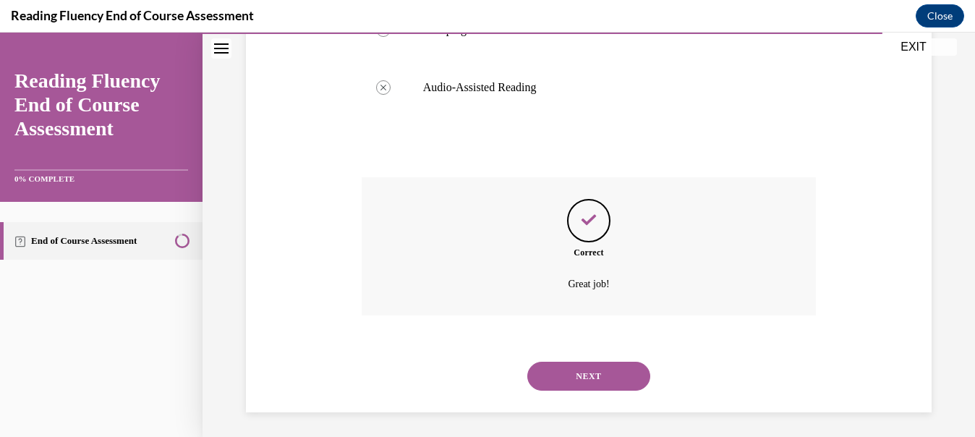
click at [600, 375] on button "NEXT" at bounding box center [588, 376] width 123 height 29
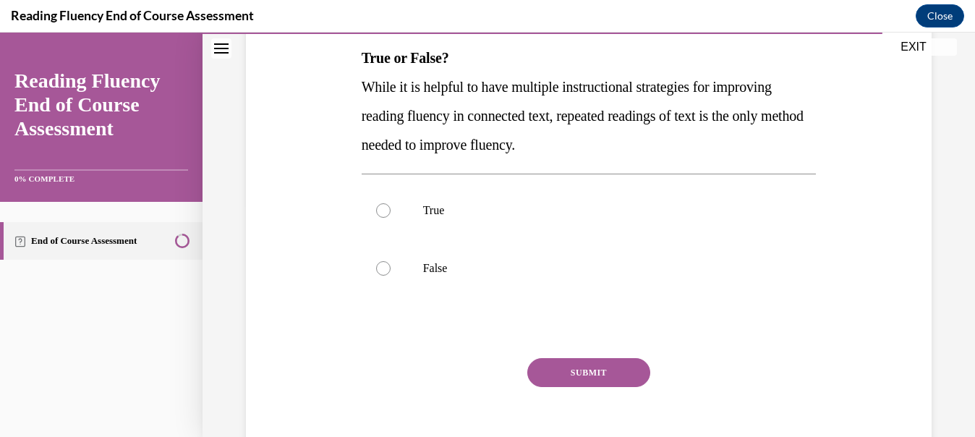
scroll to position [231, 0]
click at [392, 261] on label "False" at bounding box center [589, 269] width 455 height 58
click at [391, 262] on input "False" at bounding box center [383, 269] width 14 height 14
radio input "true"
click at [560, 380] on button "SUBMIT" at bounding box center [588, 373] width 123 height 29
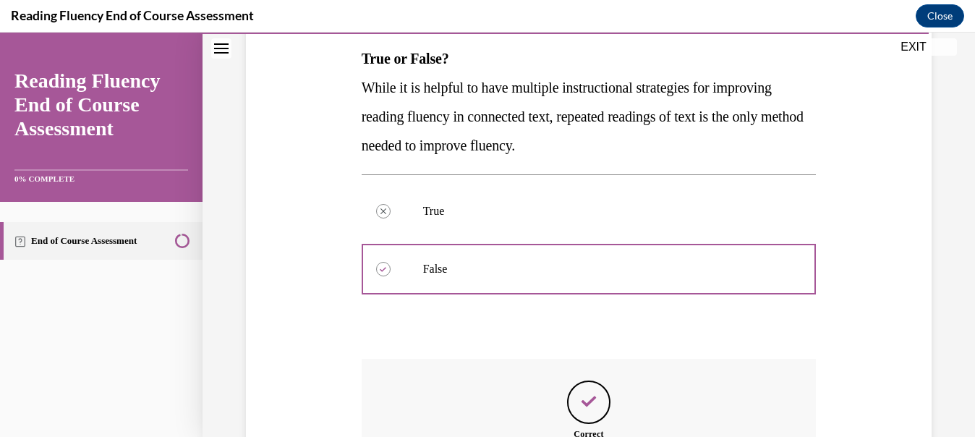
scroll to position [417, 0]
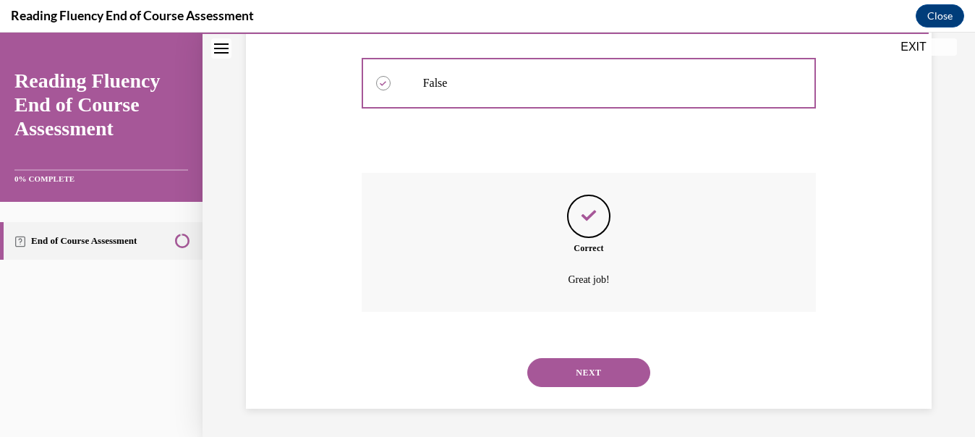
click at [593, 370] on button "NEXT" at bounding box center [588, 372] width 123 height 29
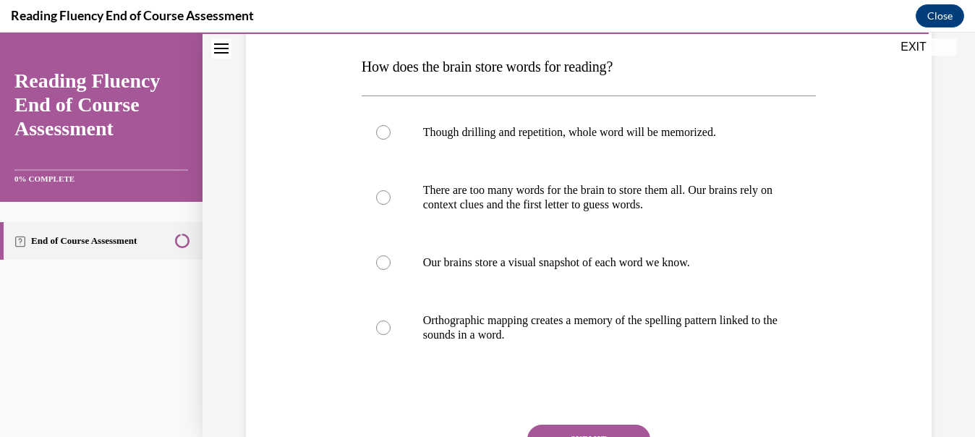
scroll to position [231, 0]
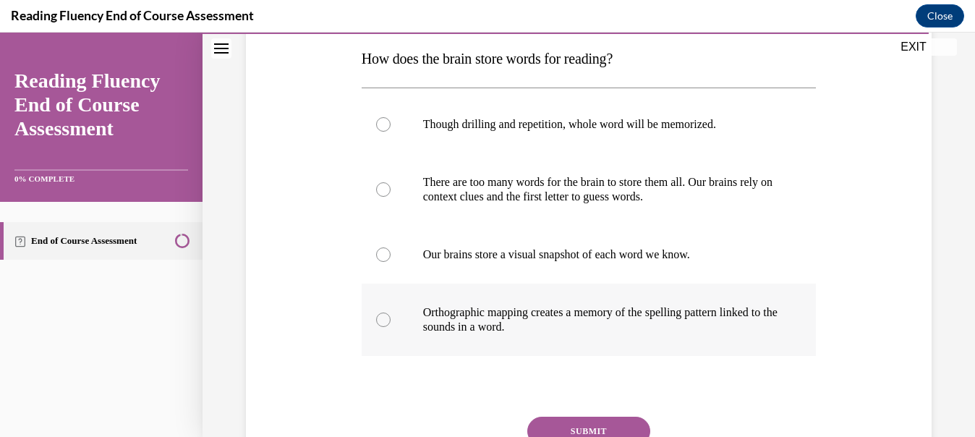
click at [527, 323] on p "Orthographic mapping creates a memory of the spelling pattern linked to the sou…" at bounding box center [601, 319] width 357 height 29
click at [391, 323] on input "Orthographic mapping creates a memory of the spelling pattern linked to the sou…" at bounding box center [383, 319] width 14 height 14
radio input "true"
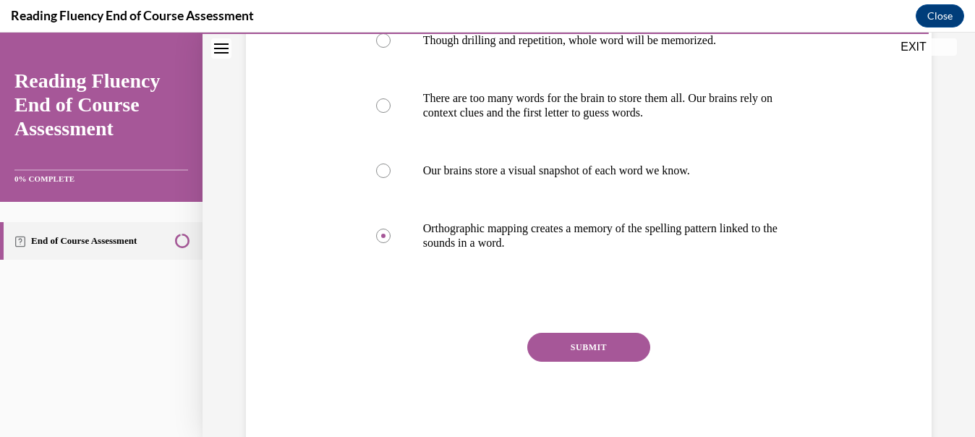
click at [553, 351] on button "SUBMIT" at bounding box center [588, 347] width 123 height 29
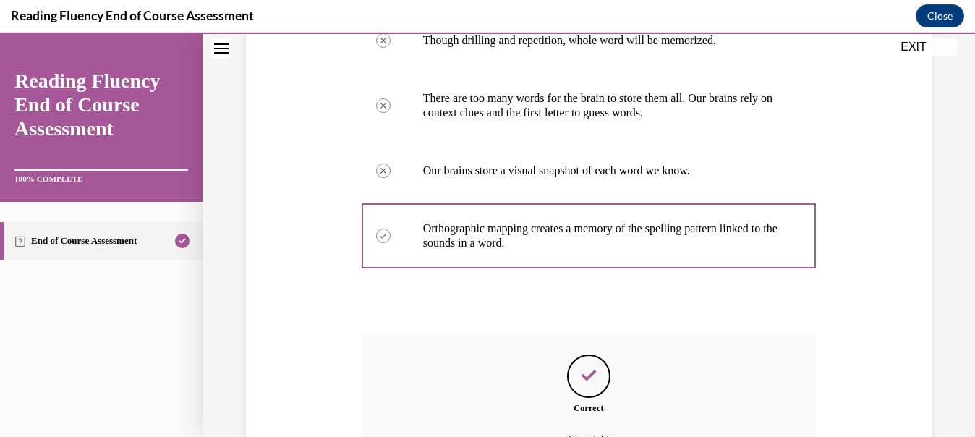
scroll to position [475, 0]
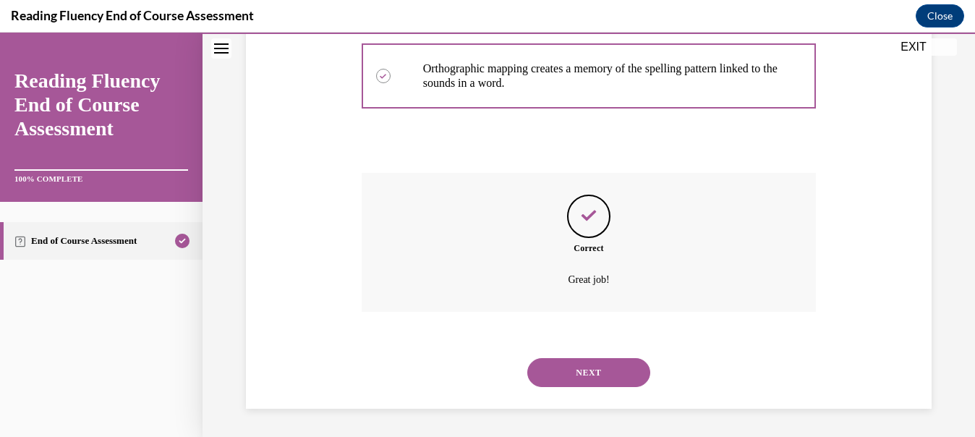
click at [573, 376] on button "NEXT" at bounding box center [588, 372] width 123 height 29
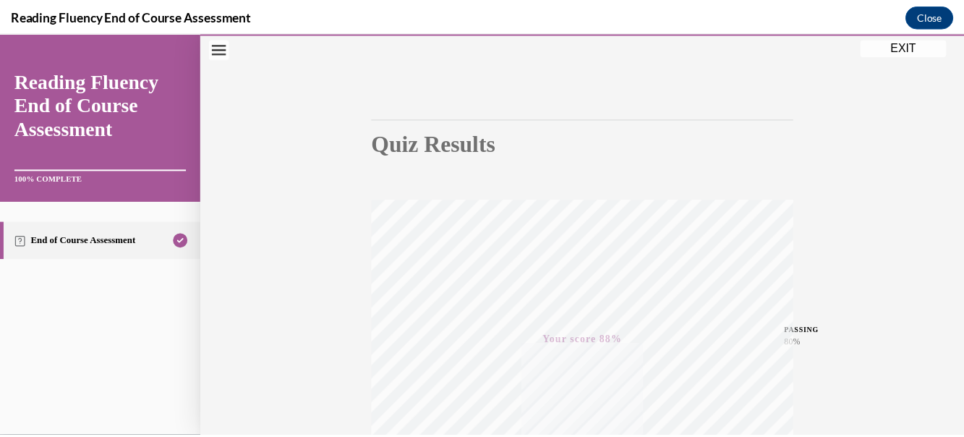
scroll to position [336, 0]
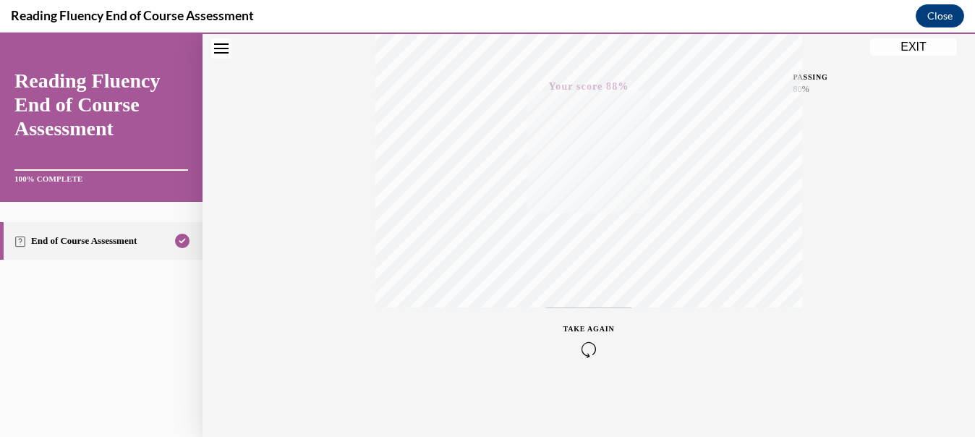
click at [916, 52] on button "EXIT" at bounding box center [913, 46] width 87 height 17
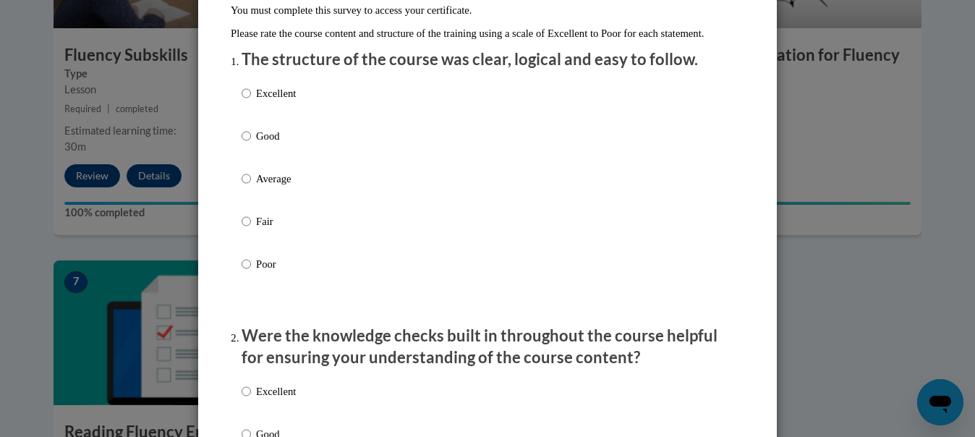
scroll to position [153, 0]
click at [245, 187] on input "Average" at bounding box center [246, 179] width 9 height 16
radio input "true"
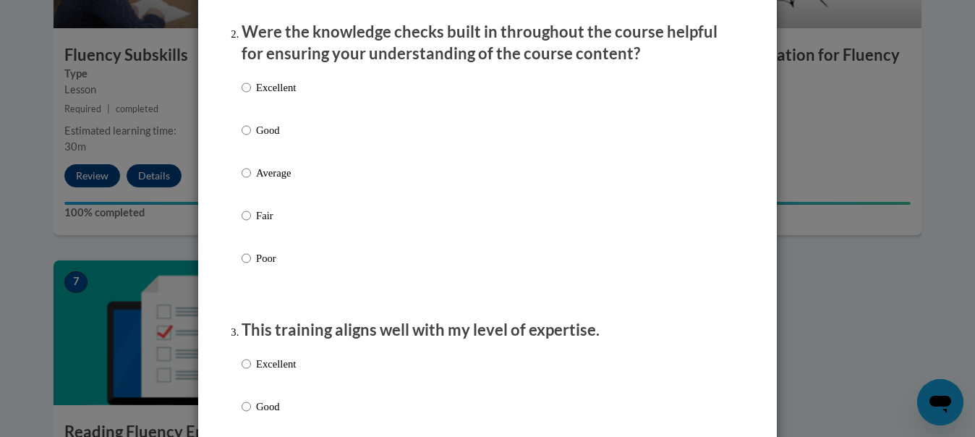
scroll to position [460, 0]
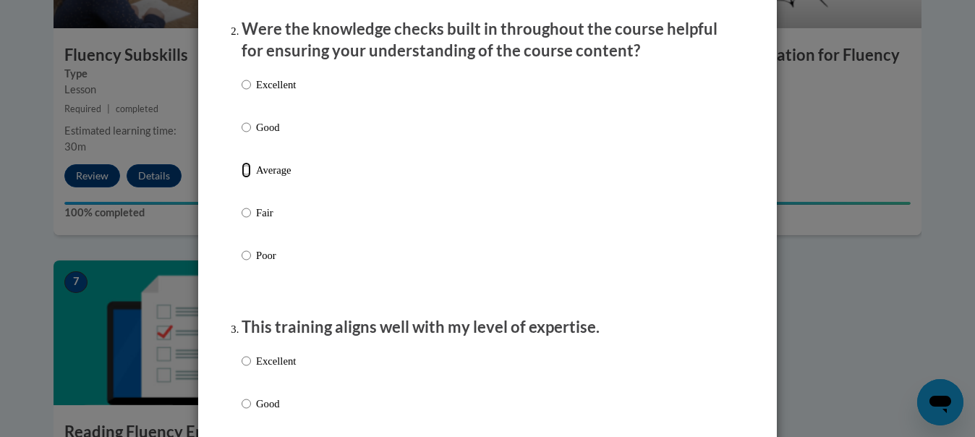
click at [242, 178] on input "Average" at bounding box center [246, 170] width 9 height 16
radio input "true"
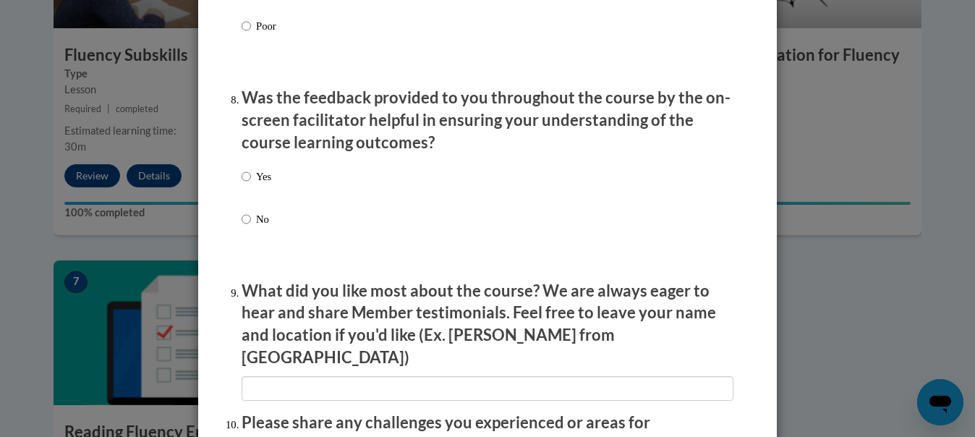
scroll to position [2575, 0]
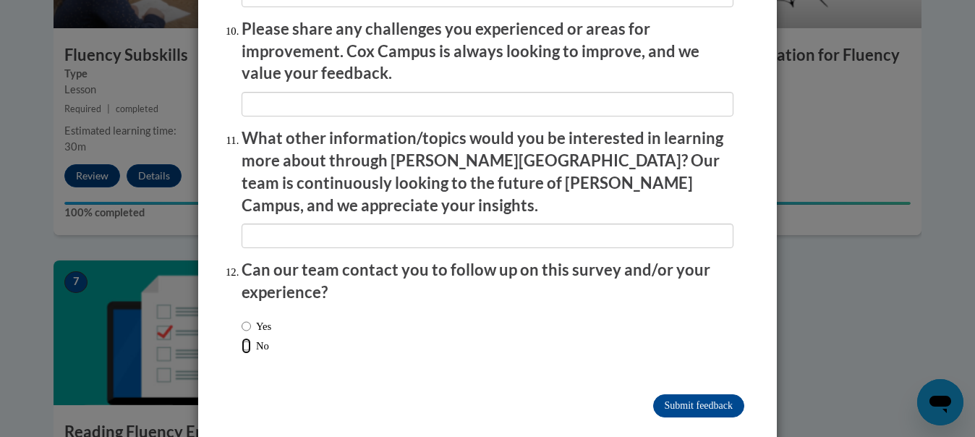
click at [242, 338] on input "No" at bounding box center [246, 346] width 9 height 16
radio input "true"
click at [680, 394] on input "Submit feedback" at bounding box center [698, 405] width 91 height 23
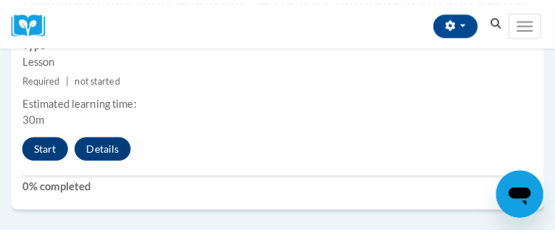
scroll to position [2363, 0]
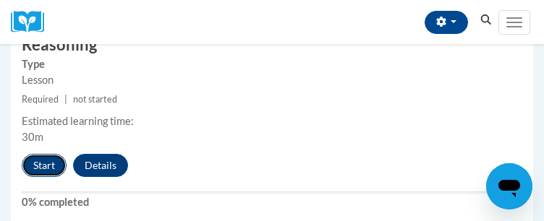
click at [34, 171] on button "Start" at bounding box center [44, 165] width 45 height 23
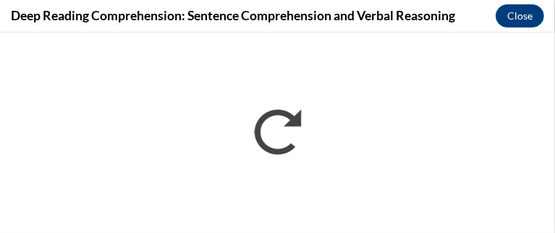
scroll to position [0, 0]
